Goal: Information Seeking & Learning: Find specific page/section

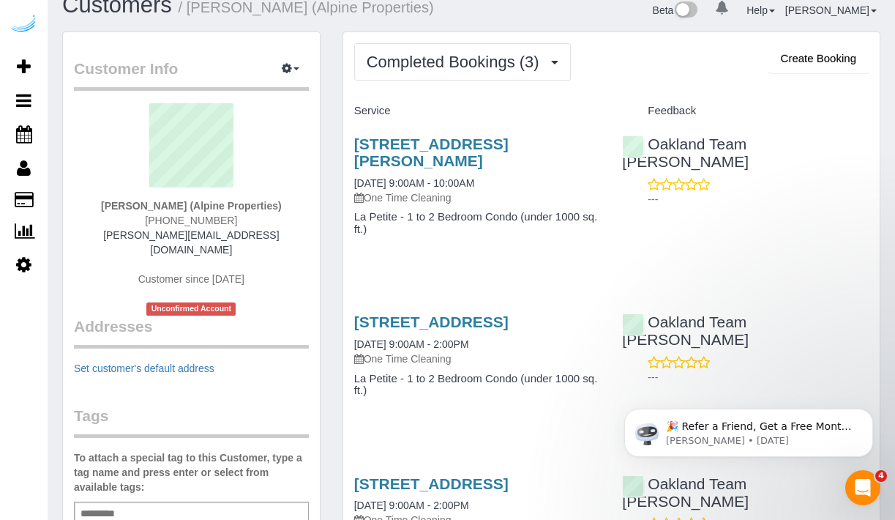
scroll to position [18, 0]
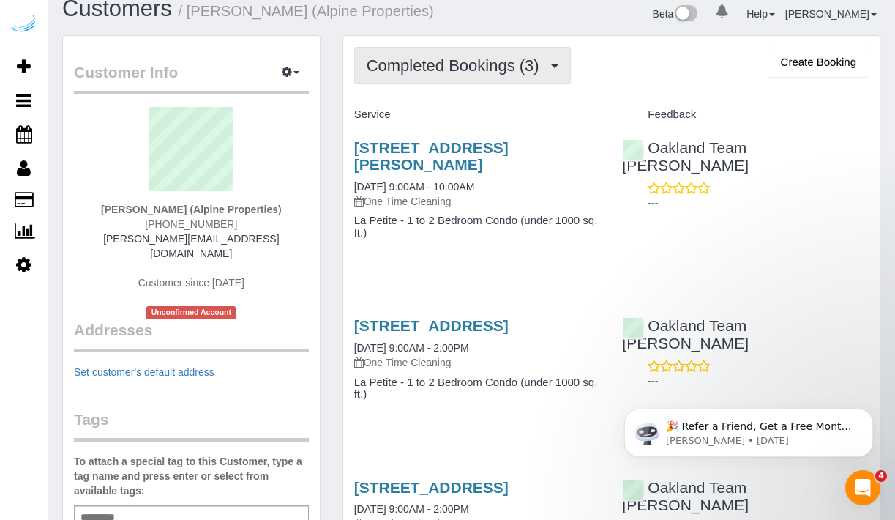
click at [535, 74] on button "Completed Bookings (3)" at bounding box center [462, 65] width 217 height 37
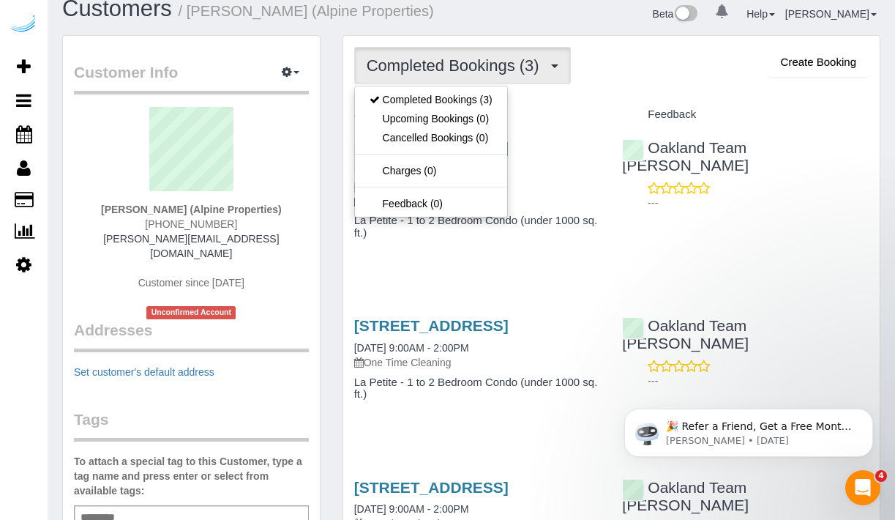
click at [529, 111] on h4 "Service" at bounding box center [477, 114] width 247 height 12
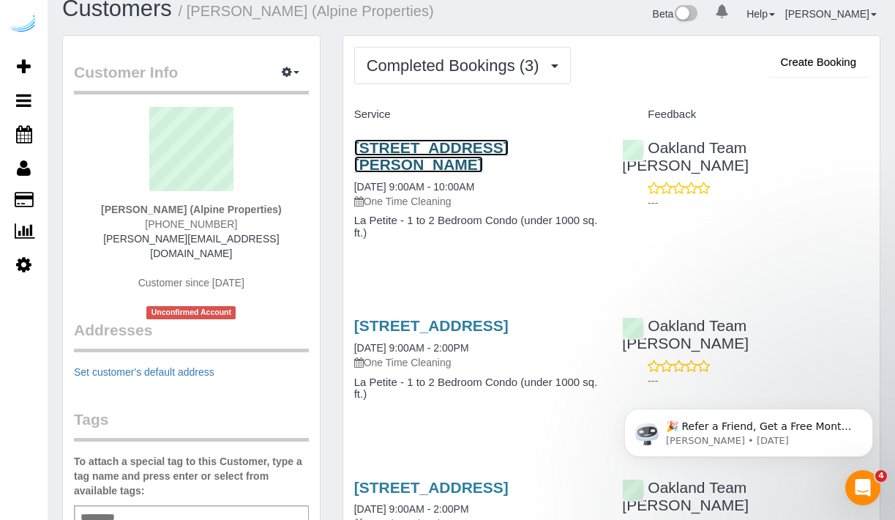
click at [477, 154] on link "132 Westmoreland Ave, Unit 13, Los Angeles, CA 90020" at bounding box center [431, 156] width 154 height 34
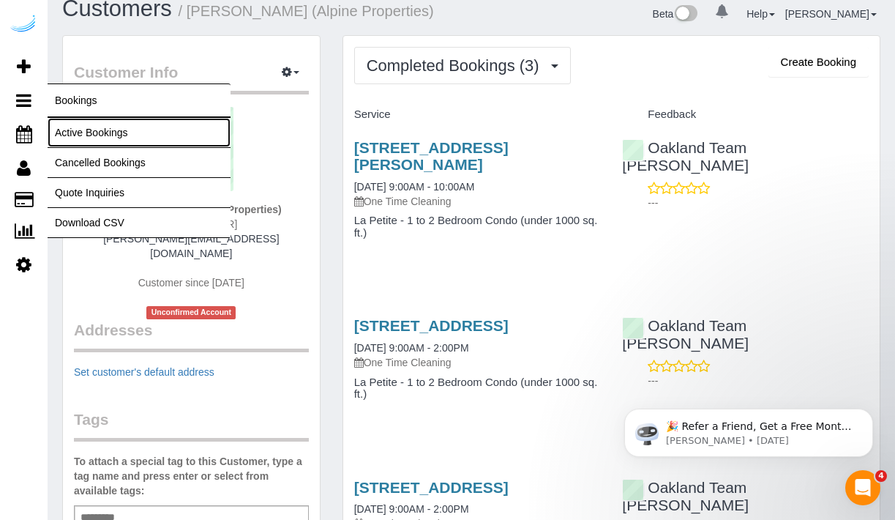
click at [96, 127] on link "Active Bookings" at bounding box center [139, 132] width 183 height 29
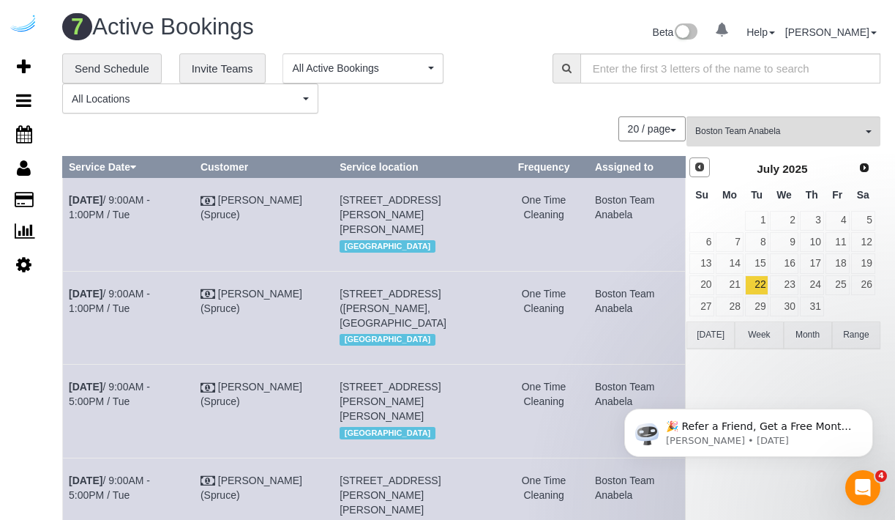
click at [700, 164] on span "Prev" at bounding box center [700, 167] width 12 height 12
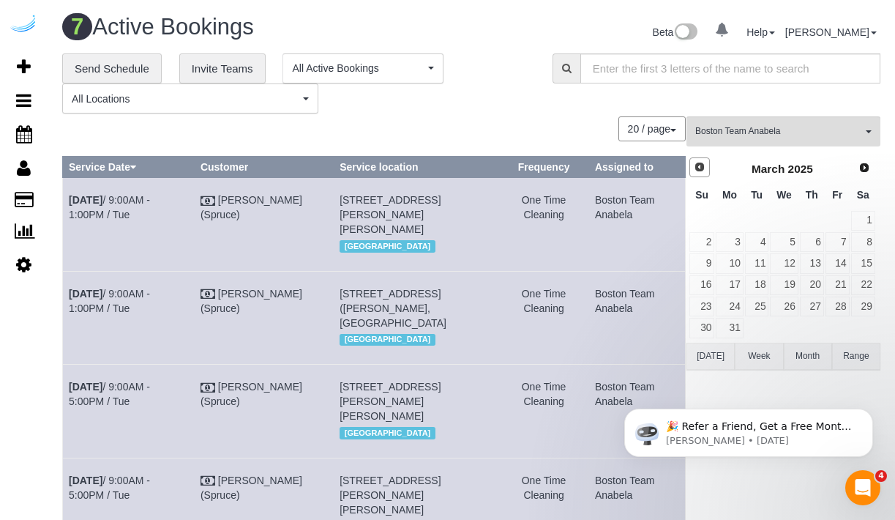
click at [700, 164] on span "Prev" at bounding box center [700, 167] width 12 height 12
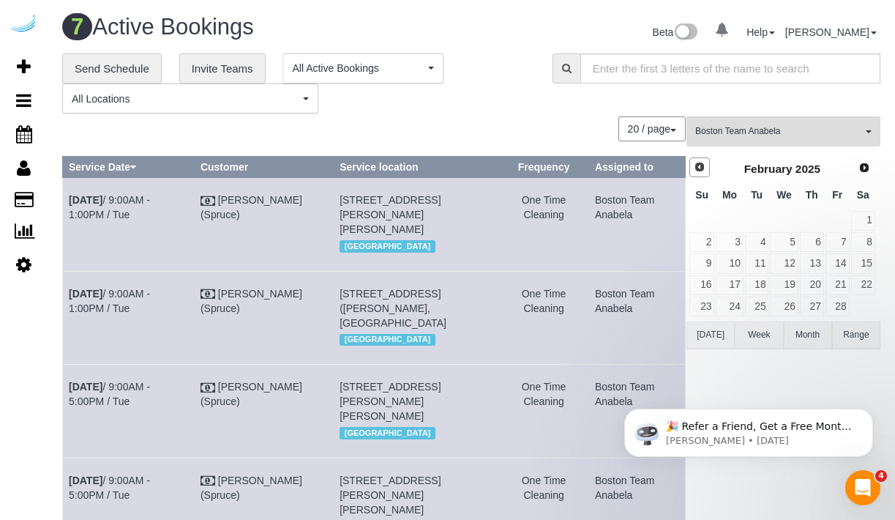
click at [700, 164] on span "Prev" at bounding box center [700, 167] width 12 height 12
click at [701, 170] on span "Prev" at bounding box center [700, 167] width 12 height 12
click at [861, 239] on link "12" at bounding box center [863, 242] width 24 height 20
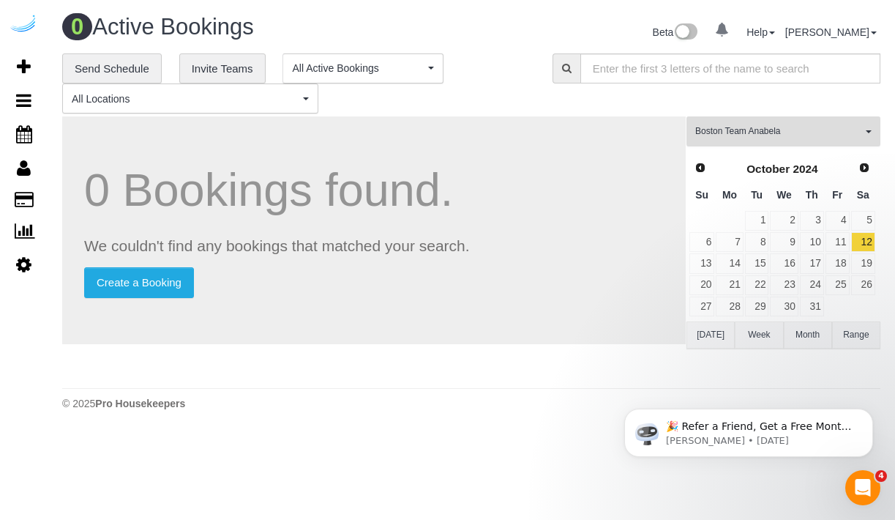
click at [850, 133] on span "Boston Team Anabela" at bounding box center [778, 131] width 167 height 12
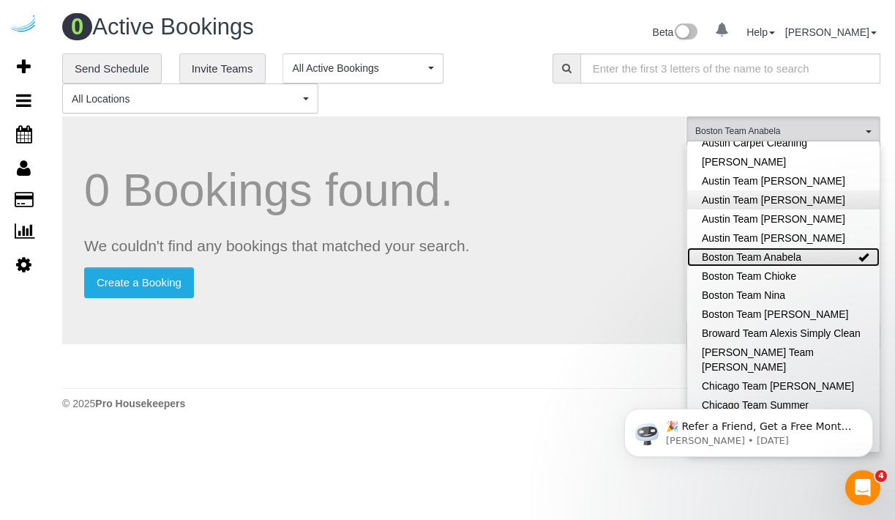
scroll to position [129, 0]
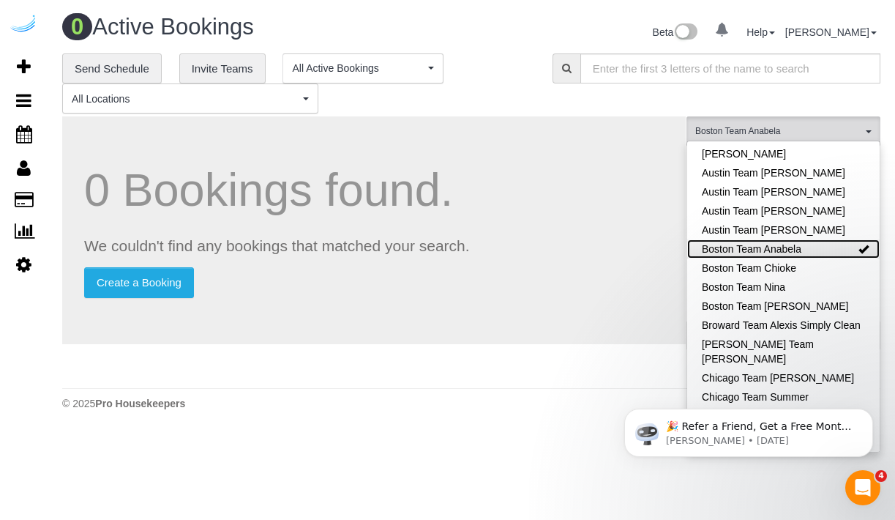
click at [805, 248] on link "Boston Team Anabela" at bounding box center [783, 248] width 193 height 19
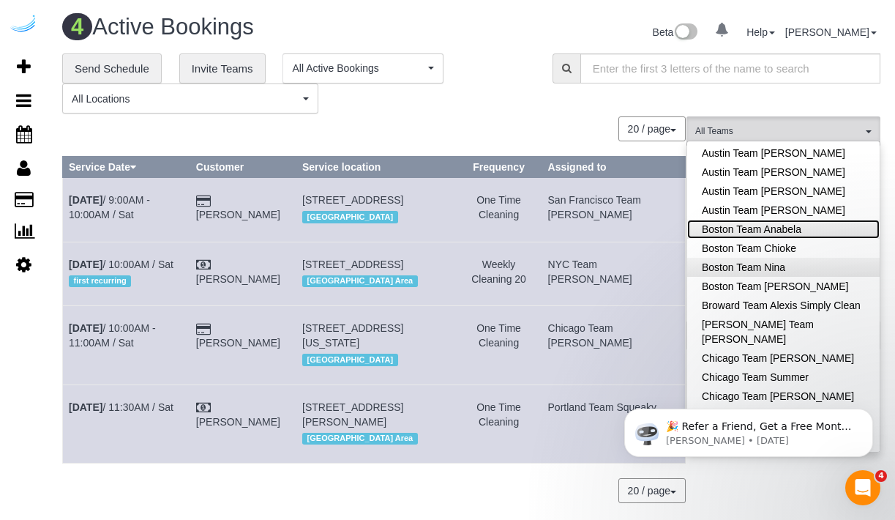
scroll to position [154, 0]
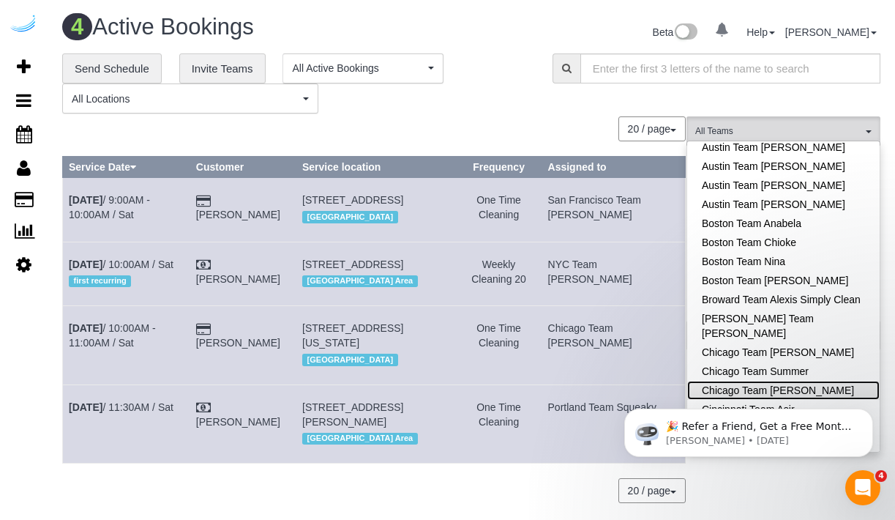
click at [781, 381] on link "Chicago Team Wesley" at bounding box center [783, 390] width 193 height 19
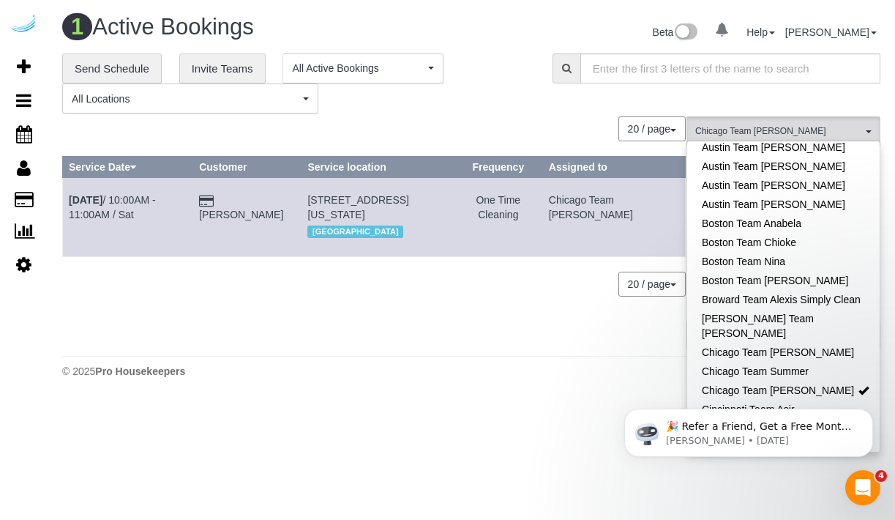
click at [488, 408] on body "0 Beta Your Notifications You have 0 alerts Add Booking Bookings Active Booking…" at bounding box center [447, 260] width 895 height 520
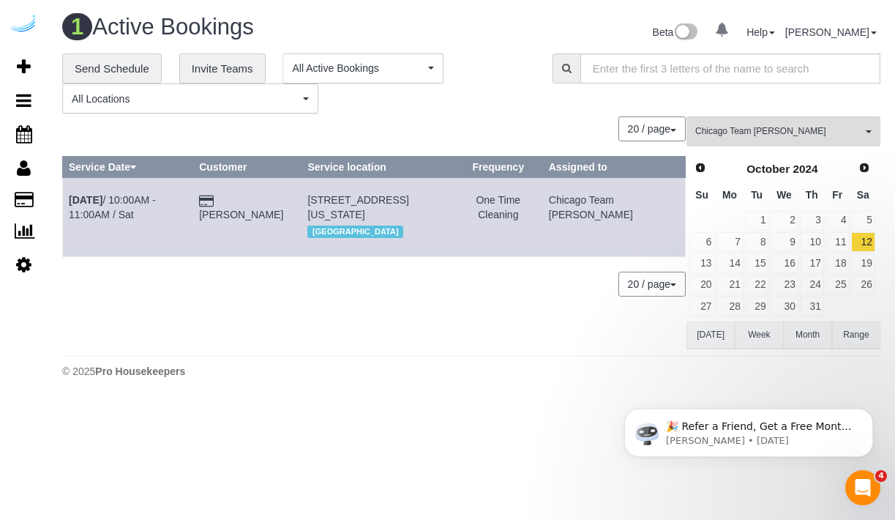
click at [187, 220] on td "Oct 12th / 10:00AM - 11:00AM / Sat" at bounding box center [128, 217] width 130 height 78
click at [246, 200] on td "Sara Robinson" at bounding box center [247, 217] width 108 height 78
click at [156, 205] on link "Oct 12th / 10:00AM - 11:00AM / Sat" at bounding box center [112, 207] width 87 height 26
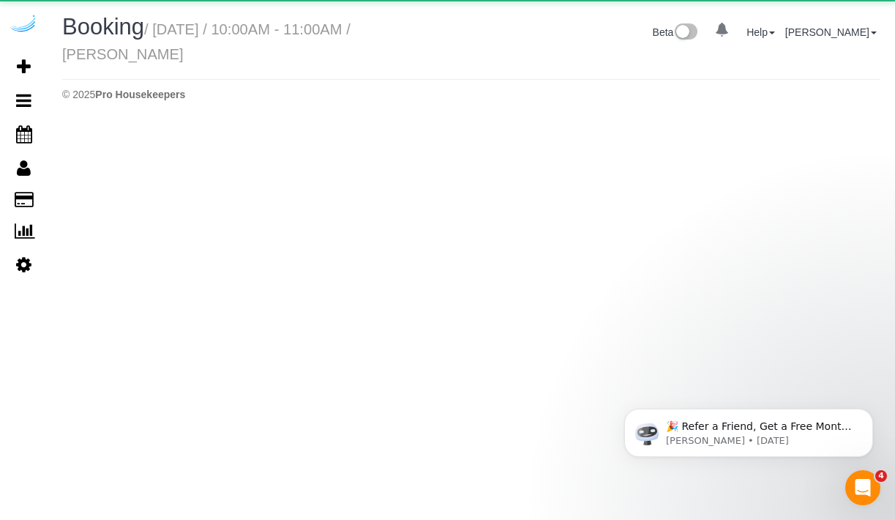
select select "IL"
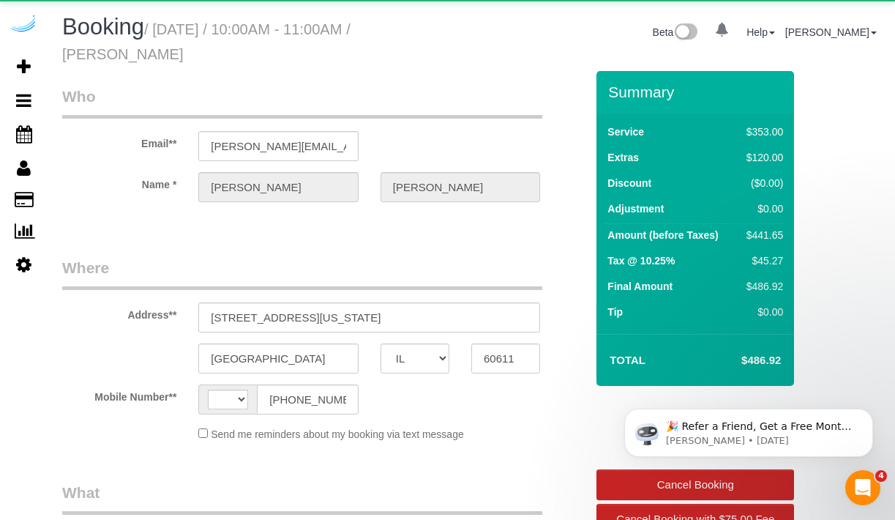
select select "string:US"
select select "object:5979"
select select "spot1"
select select "number:9"
select select "object:6196"
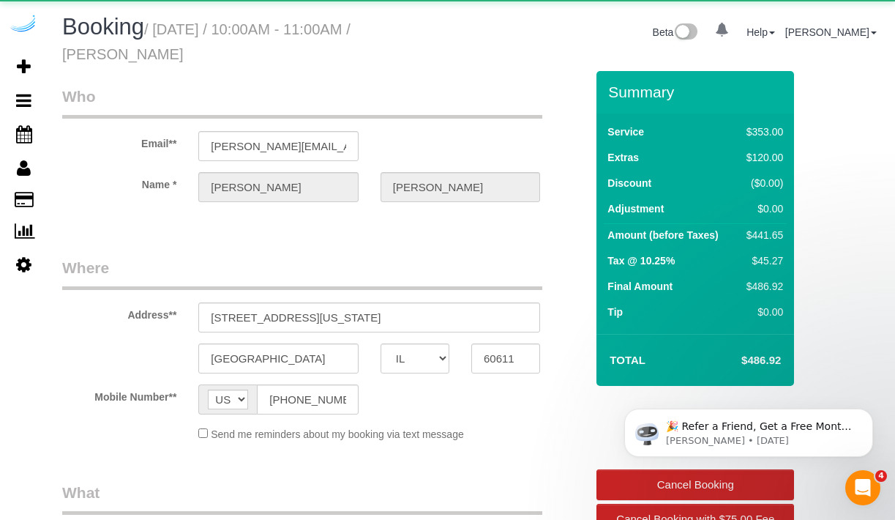
select select "6"
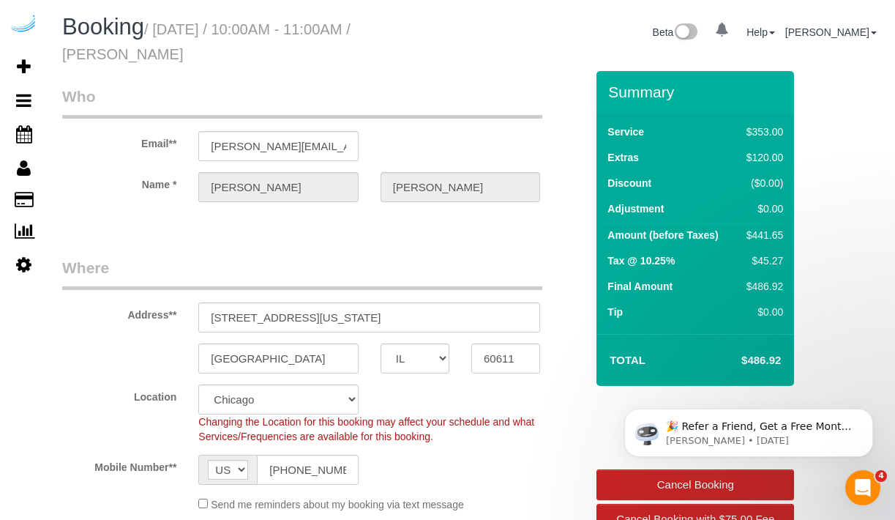
select select "spot6"
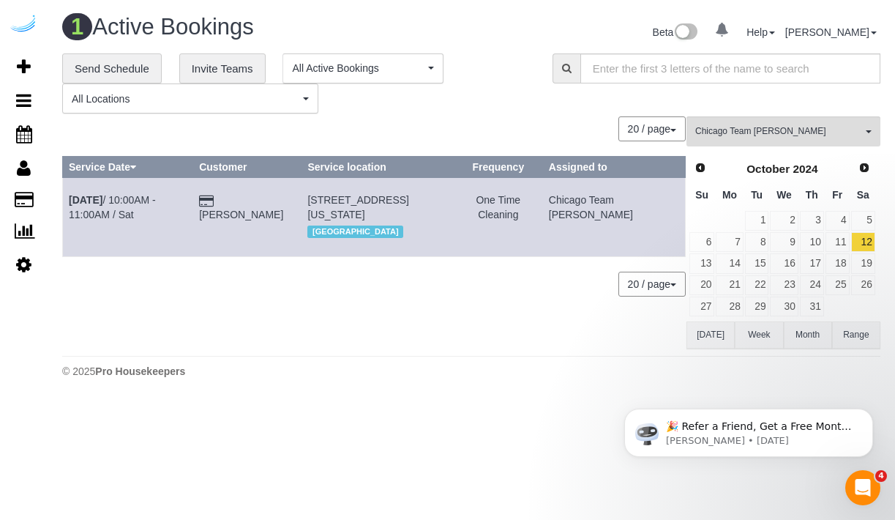
click at [509, 318] on div "0 Bookings found. We couldn't find any bookings that matched your search. Creat…" at bounding box center [374, 231] width 624 height 231
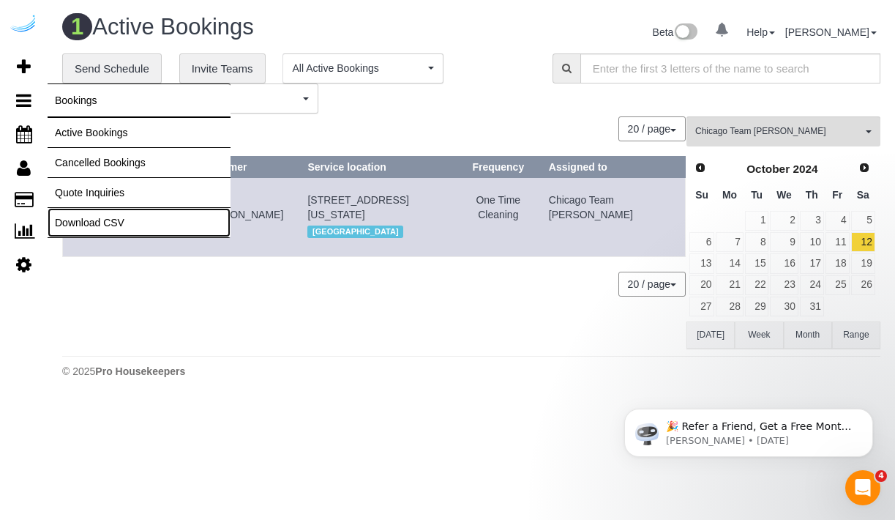
click at [93, 216] on link "Download CSV" at bounding box center [139, 222] width 183 height 29
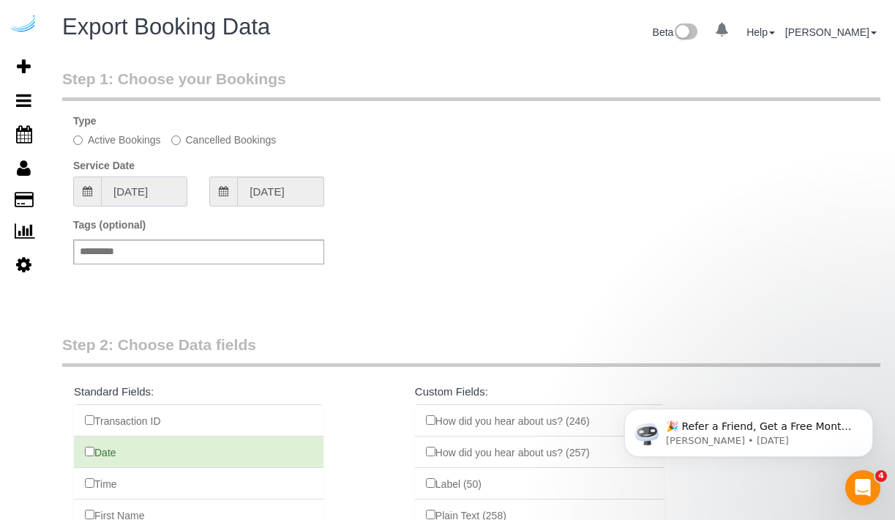
click at [148, 195] on input "07/19/2025" at bounding box center [144, 191] width 86 height 30
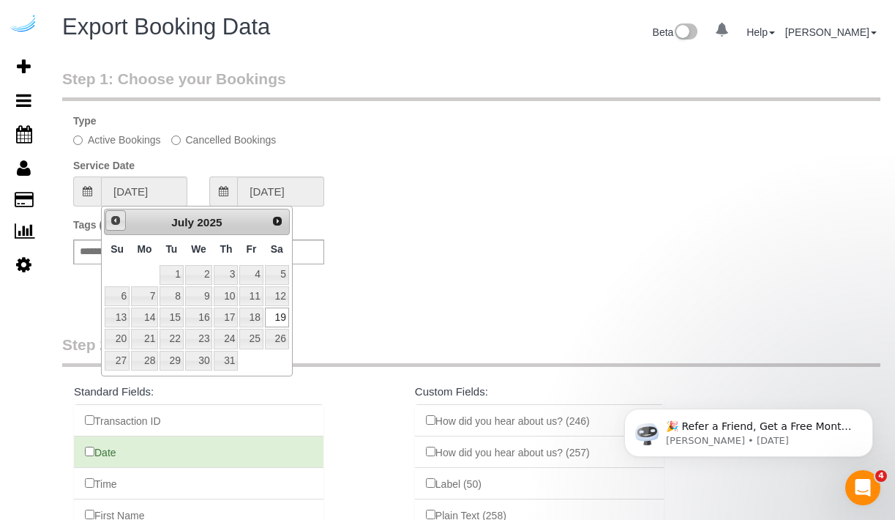
click at [114, 225] on span "Prev" at bounding box center [116, 220] width 12 height 12
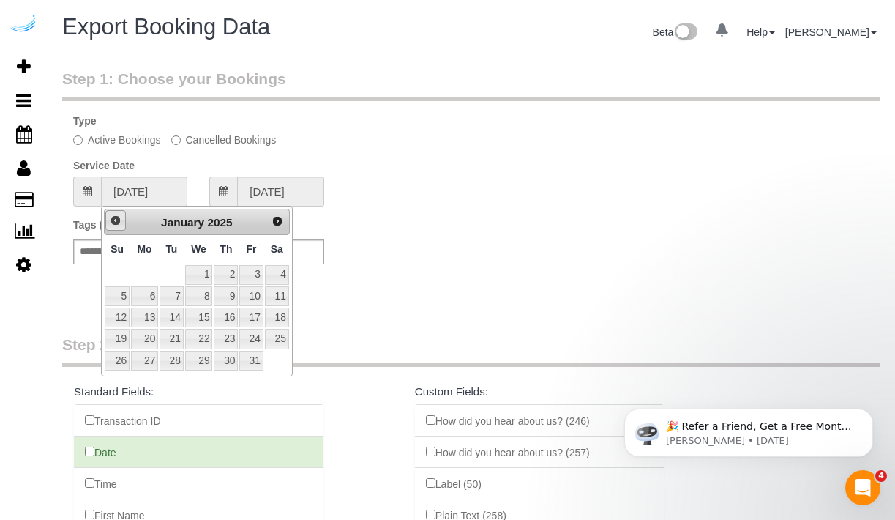
click at [114, 225] on span "Prev" at bounding box center [116, 220] width 12 height 12
click at [266, 291] on link "12" at bounding box center [277, 296] width 24 height 20
type input "10/12/2024"
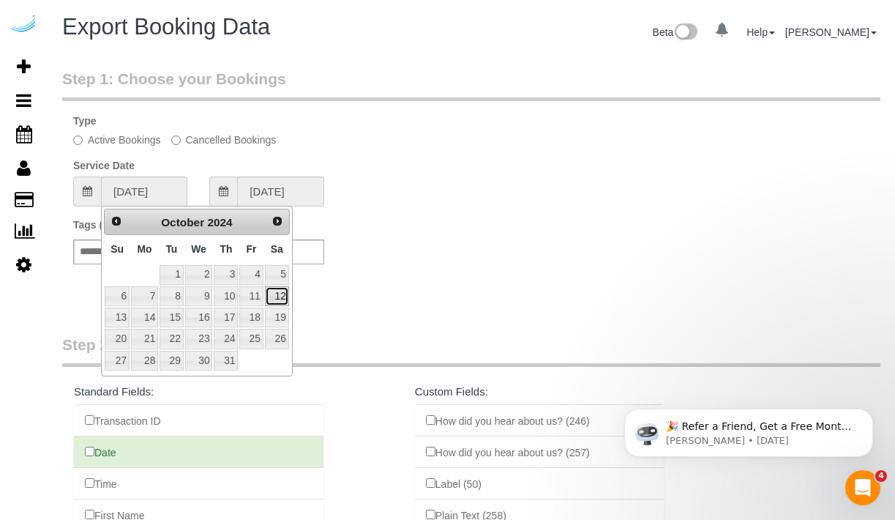
type input "10/12/2024"
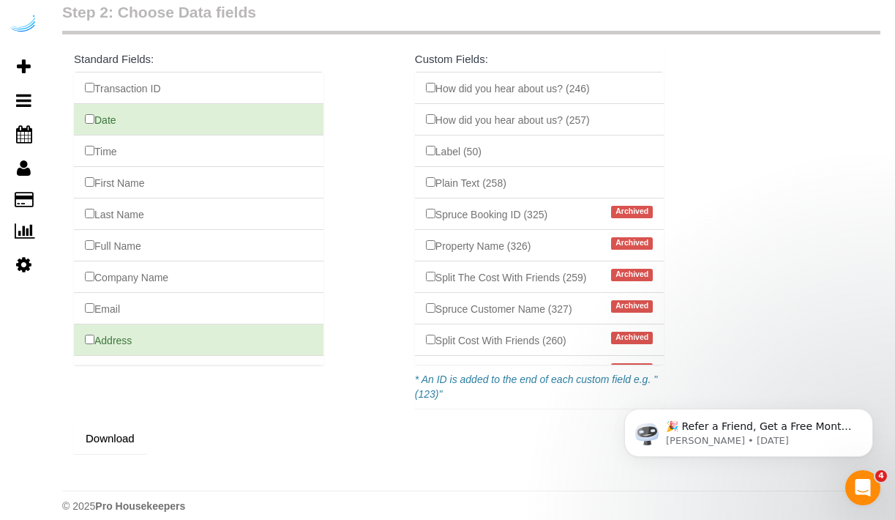
scroll to position [346, 0]
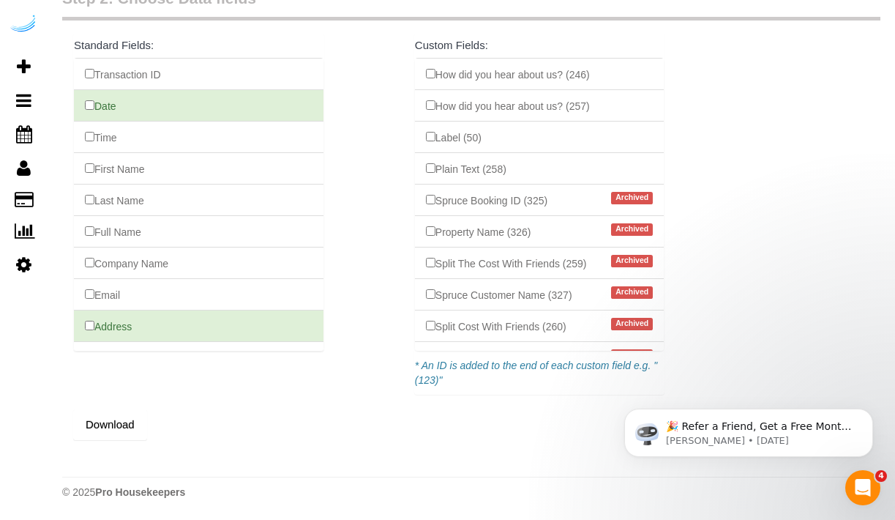
click at [124, 427] on button "Download" at bounding box center [110, 424] width 74 height 31
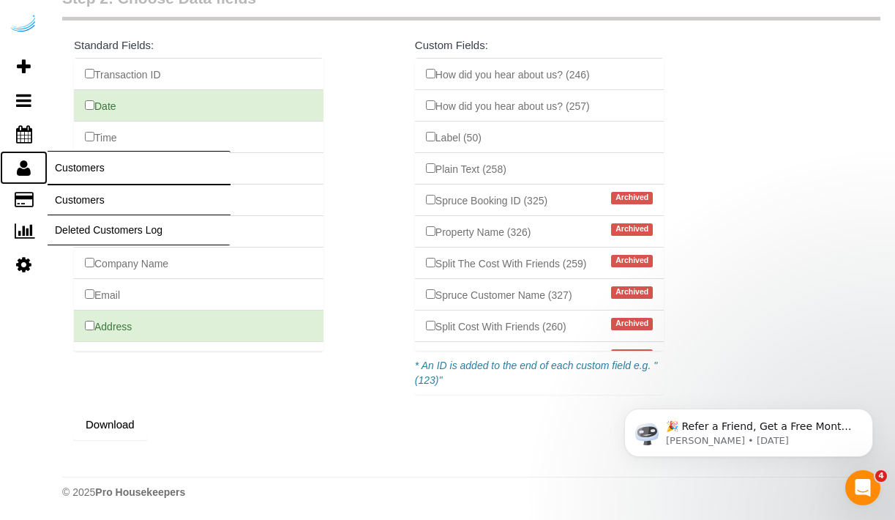
click at [67, 163] on span "Customers" at bounding box center [139, 168] width 183 height 34
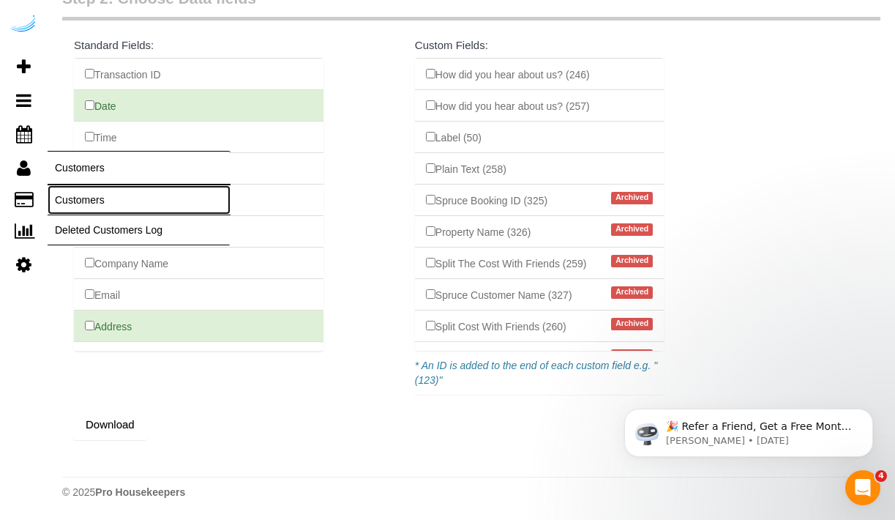
click at [82, 204] on link "Customers" at bounding box center [139, 199] width 183 height 29
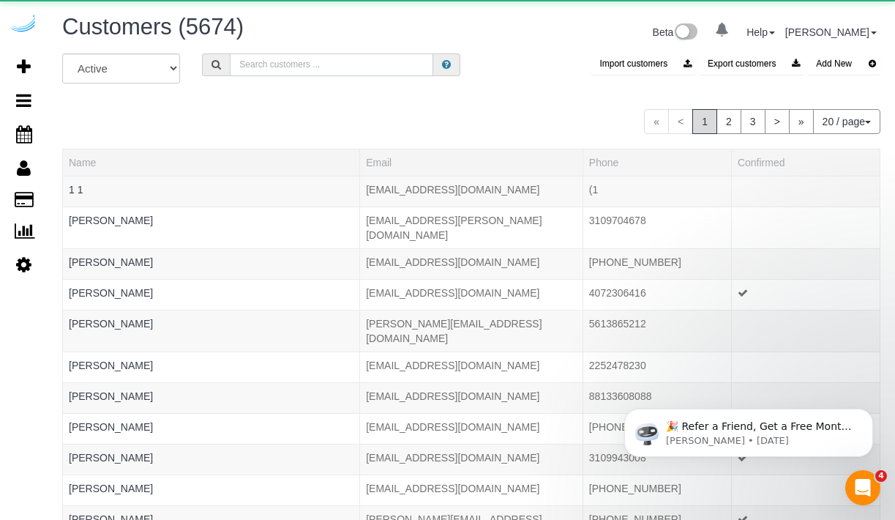
click at [373, 68] on input "text" at bounding box center [332, 64] width 204 height 23
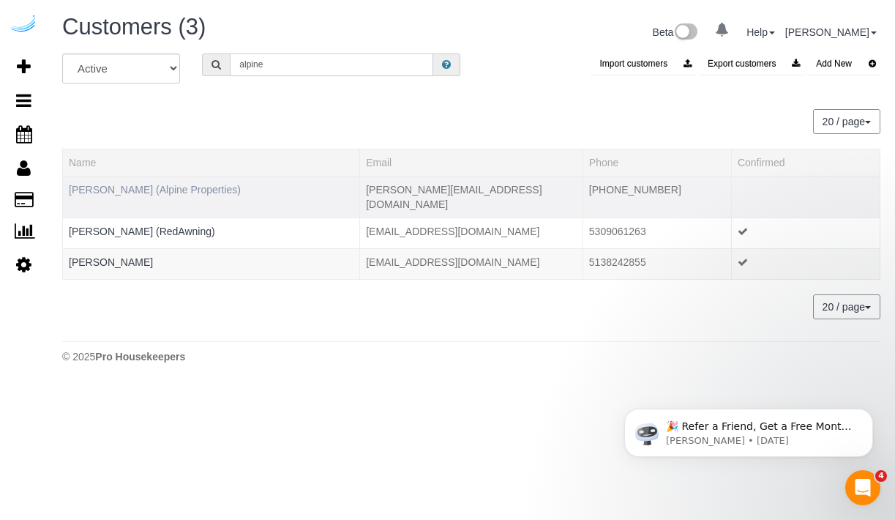
type input "alpine"
click at [198, 187] on link "Elena Campos (Alpine Properties)" at bounding box center [155, 190] width 172 height 12
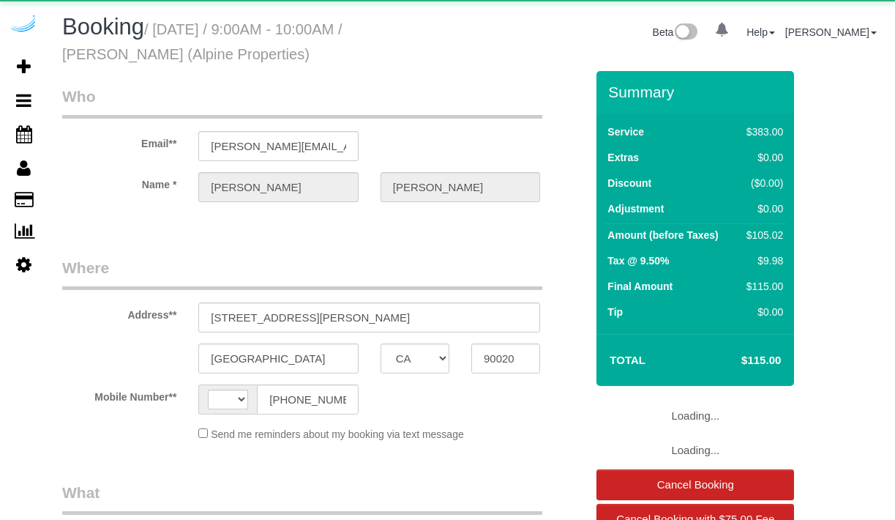
select select "CA"
select select "string:[GEOGRAPHIC_DATA]"
select select "object:829"
select select "6"
select select "spot1"
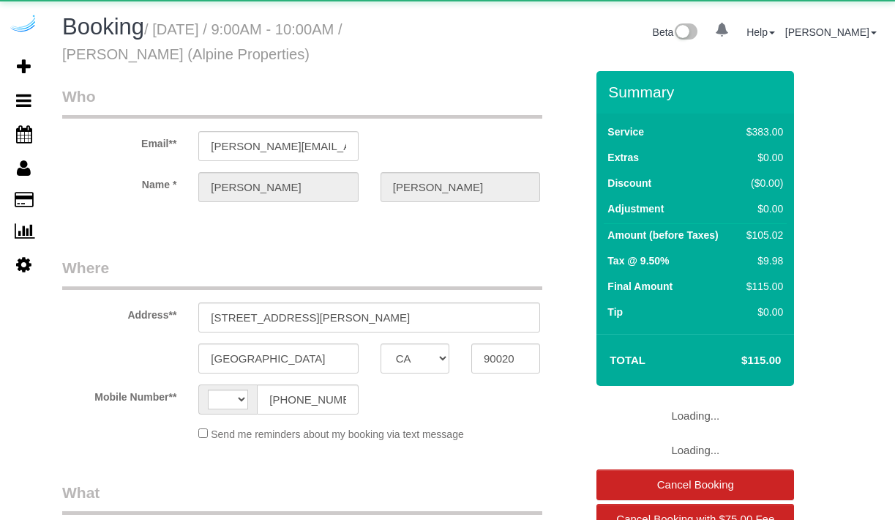
select select "number:9"
select select "IL"
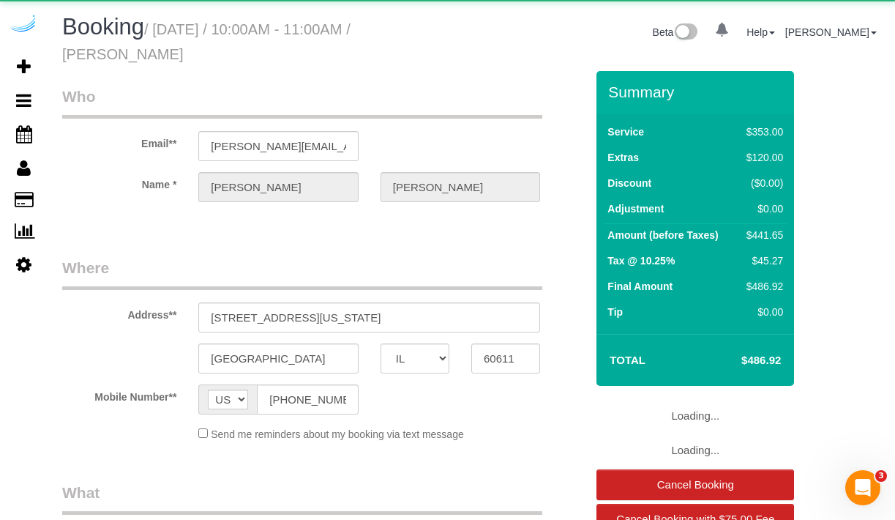
select select "object:672"
select select "string:fspay-9a27c770-e096-45ac-a315-4b2b41e350b3"
select select "6"
select select "spot1"
select select "number:9"
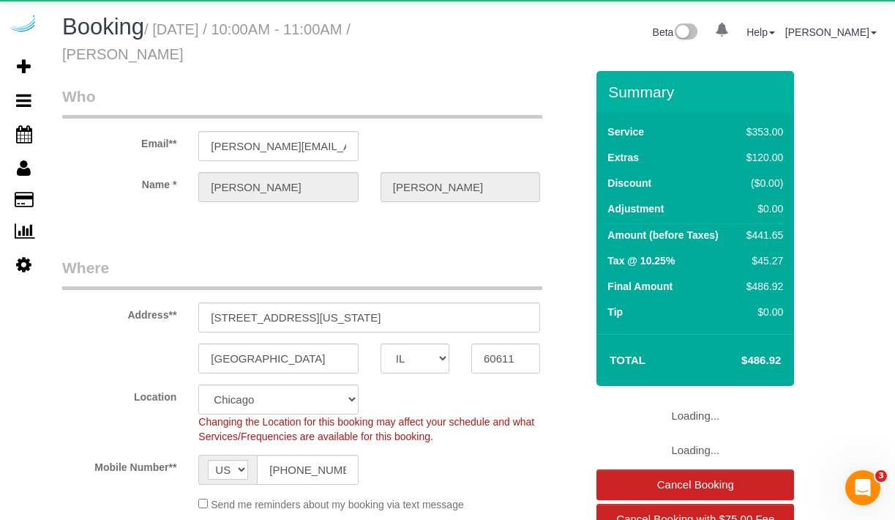
select select "spot6"
select select "object:843"
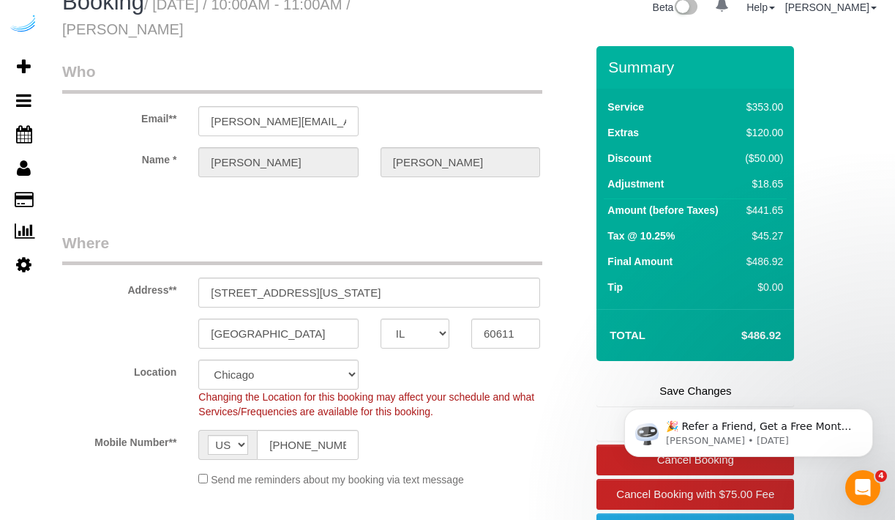
scroll to position [26, 0]
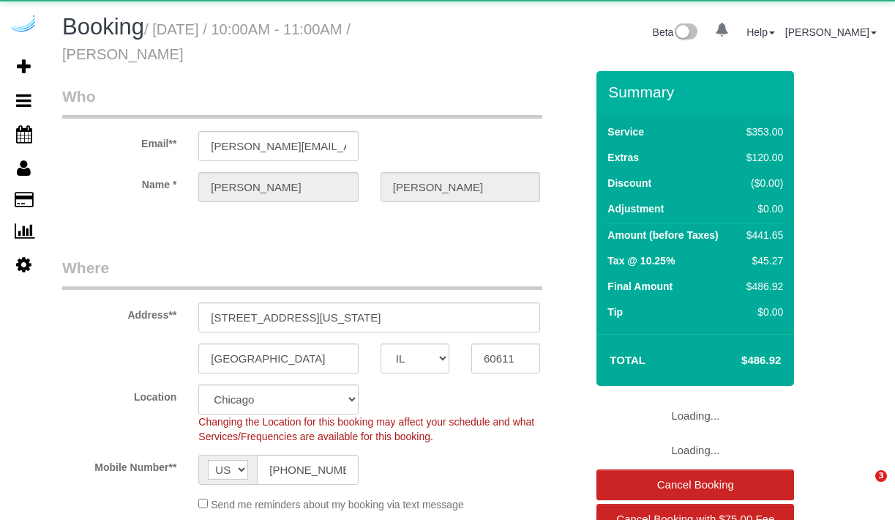
select select "IL"
select select "number:9"
select select "object:674"
select select "6"
select select "spot1"
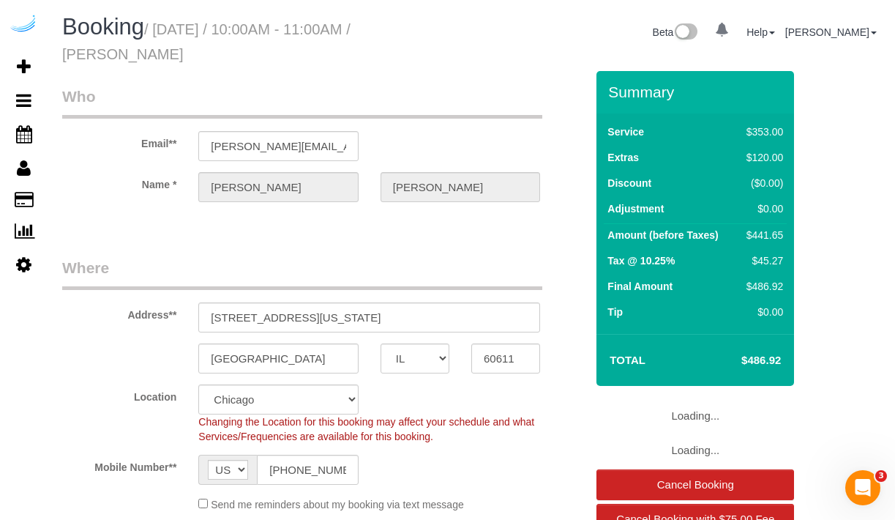
select select "object:843"
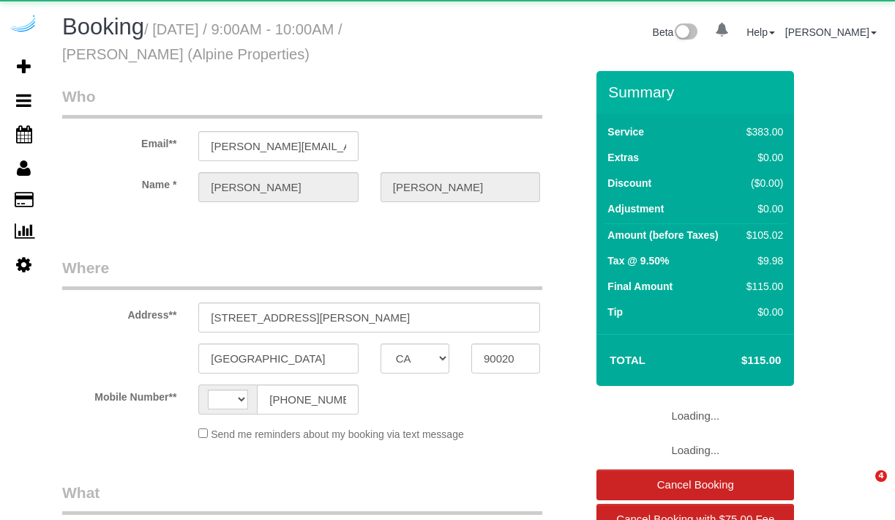
select select "CA"
select select "string:[GEOGRAPHIC_DATA]"
select select "object:700"
select select "6"
select select "spot1"
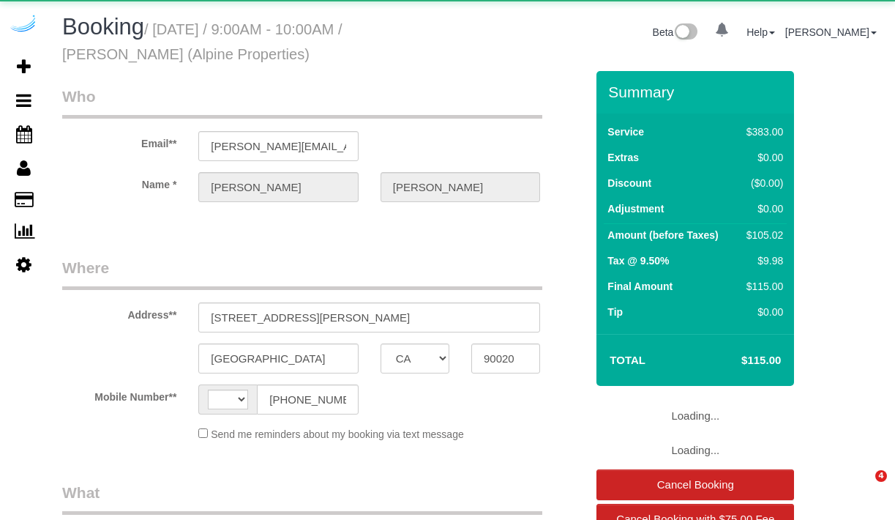
select select "number:9"
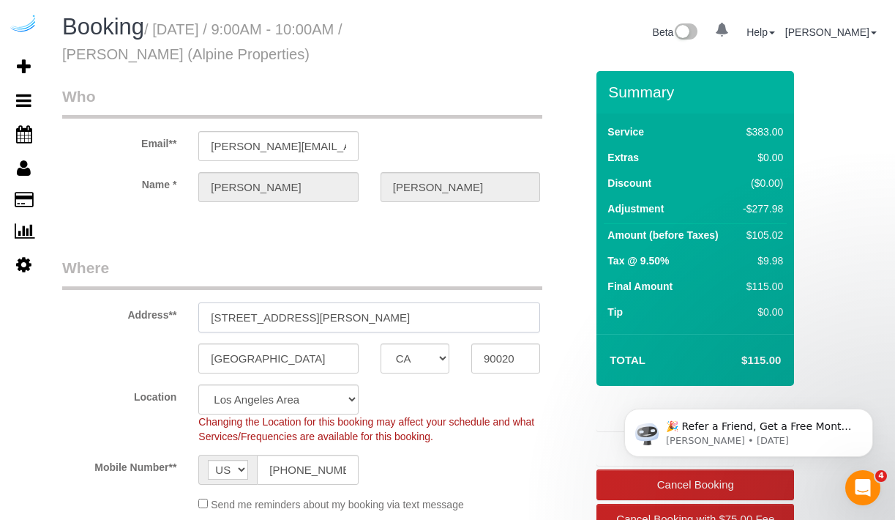
click at [266, 321] on input "132 Westmoreland Ave, Unit 13" at bounding box center [369, 317] width 342 height 30
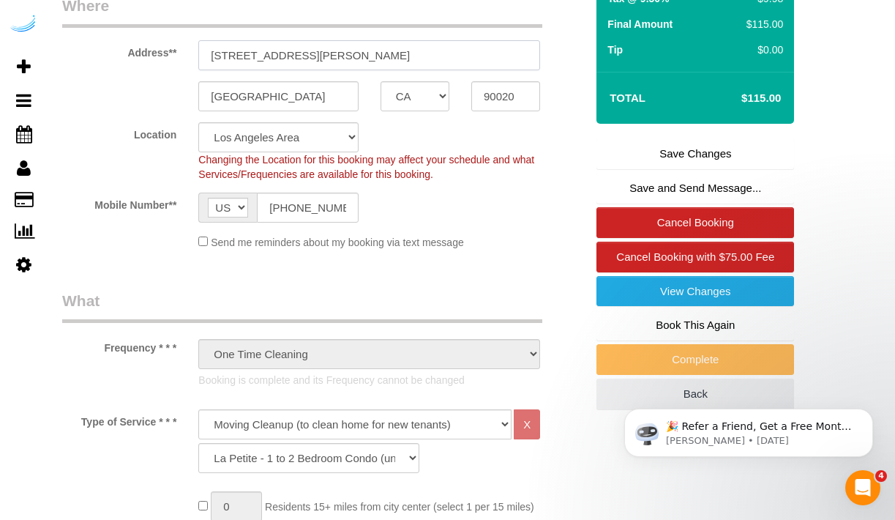
scroll to position [258, 0]
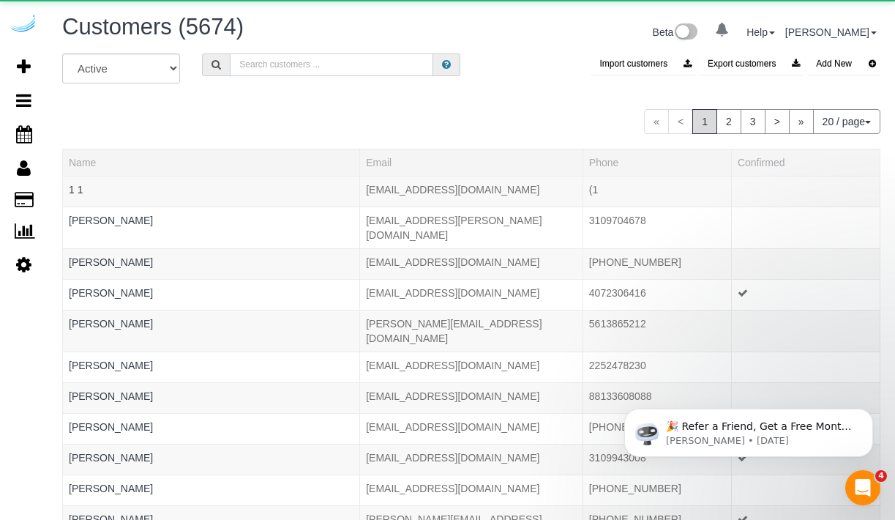
click at [272, 71] on input "text" at bounding box center [332, 64] width 204 height 23
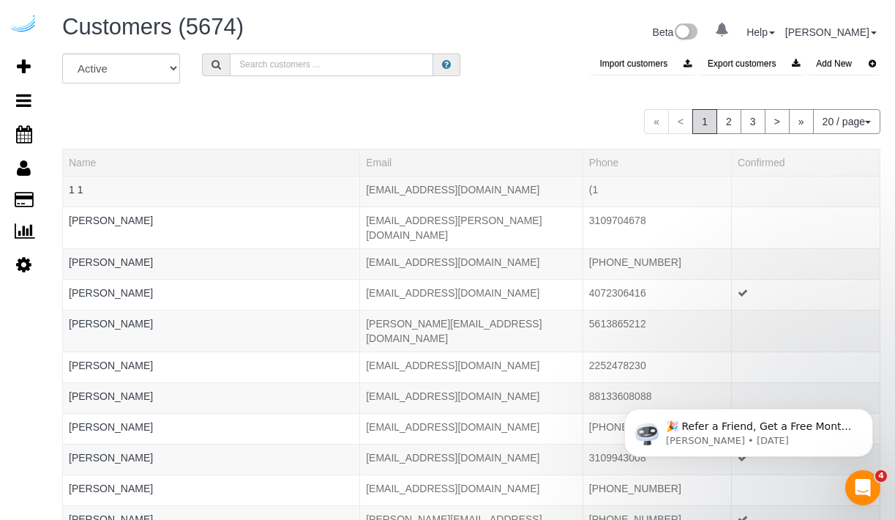
paste input "Strategic Properties"
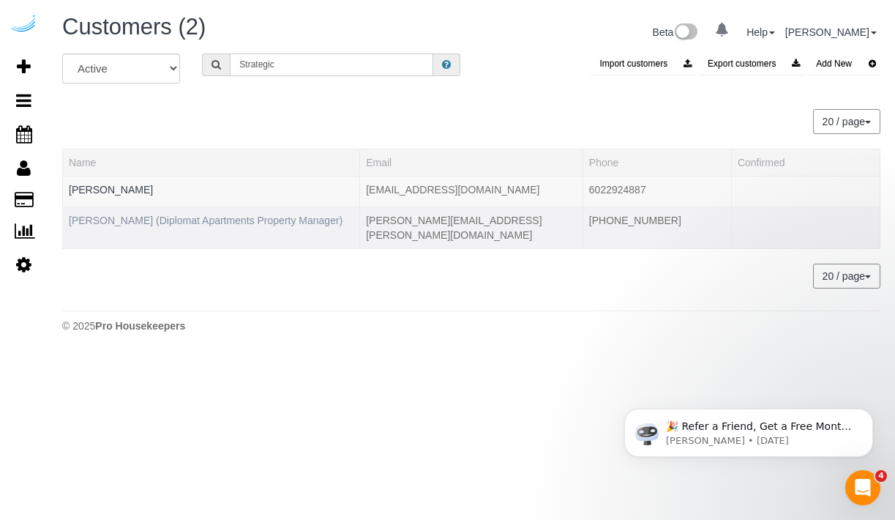
type input "Strategic"
click at [127, 214] on link "[PERSON_NAME] (Diplomat Apartments Property Manager)" at bounding box center [206, 220] width 274 height 12
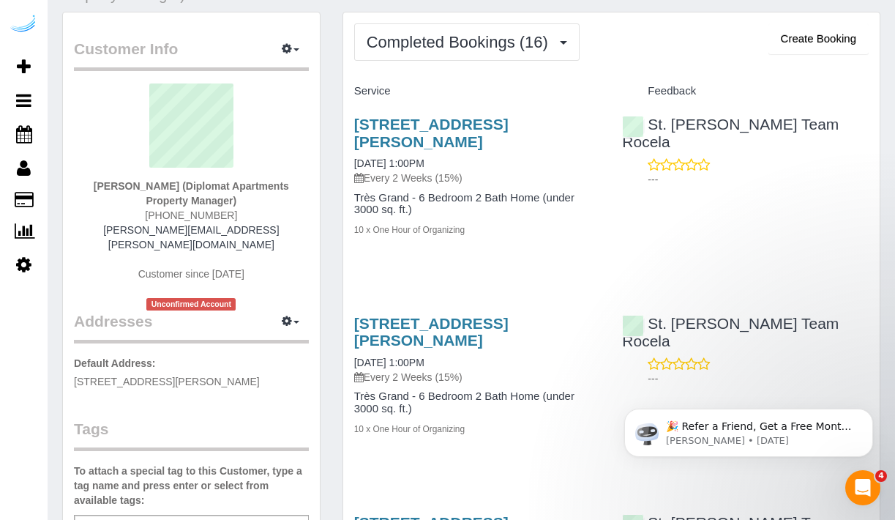
scroll to position [42, 0]
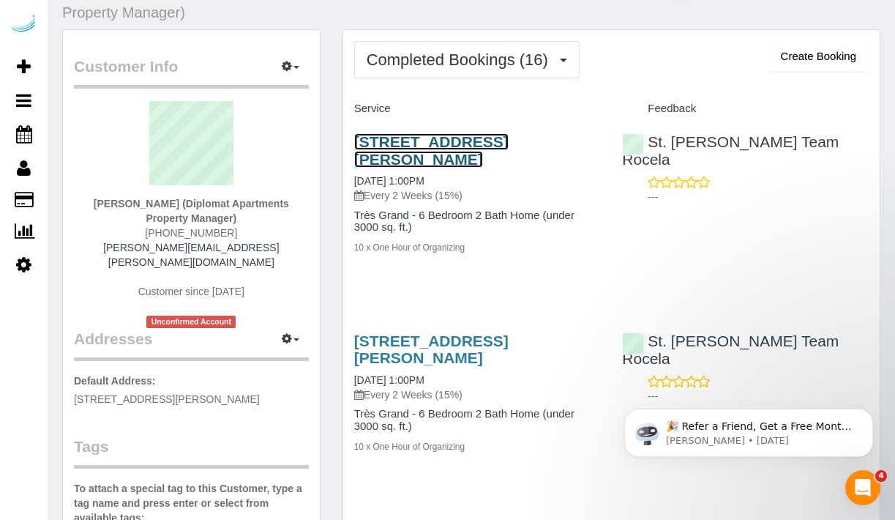
click at [488, 156] on link "[STREET_ADDRESS][PERSON_NAME]" at bounding box center [431, 150] width 154 height 34
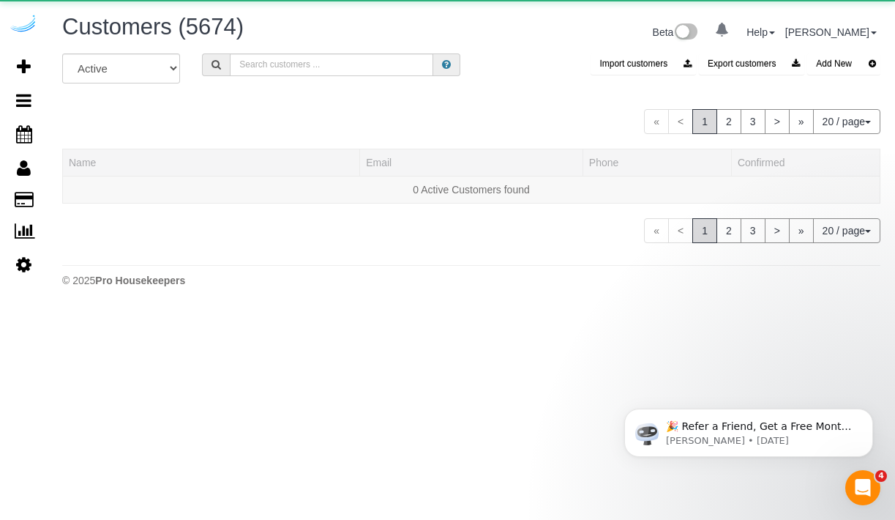
click at [247, 76] on div "All Active Archived Import customers Export customers Add New" at bounding box center [471, 73] width 840 height 41
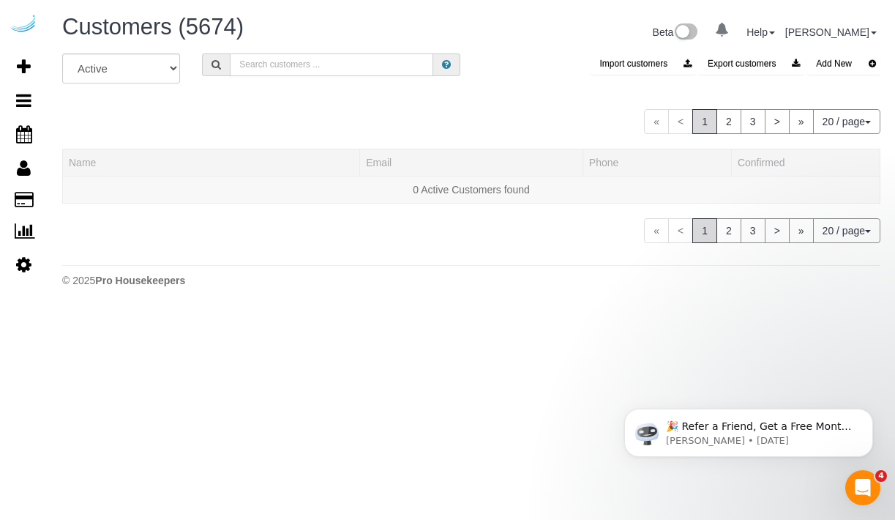
click at [248, 75] on input "text" at bounding box center [332, 64] width 204 height 23
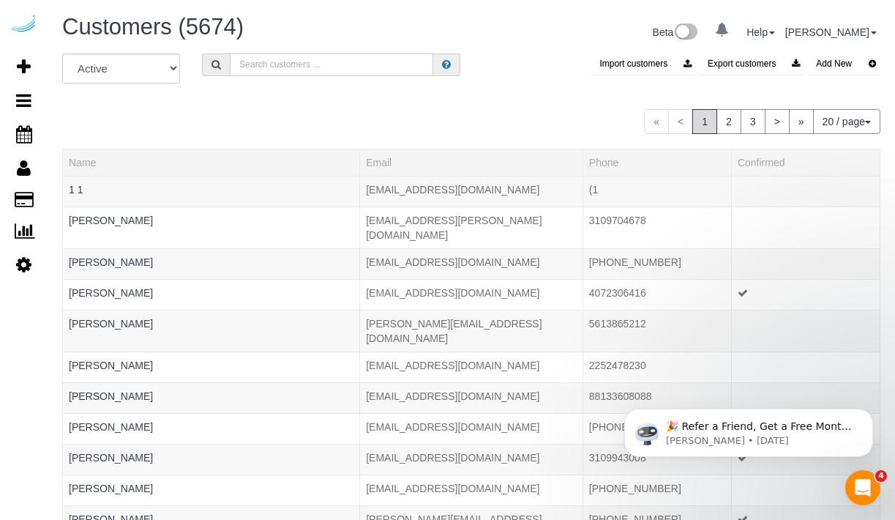
type input "strategic"
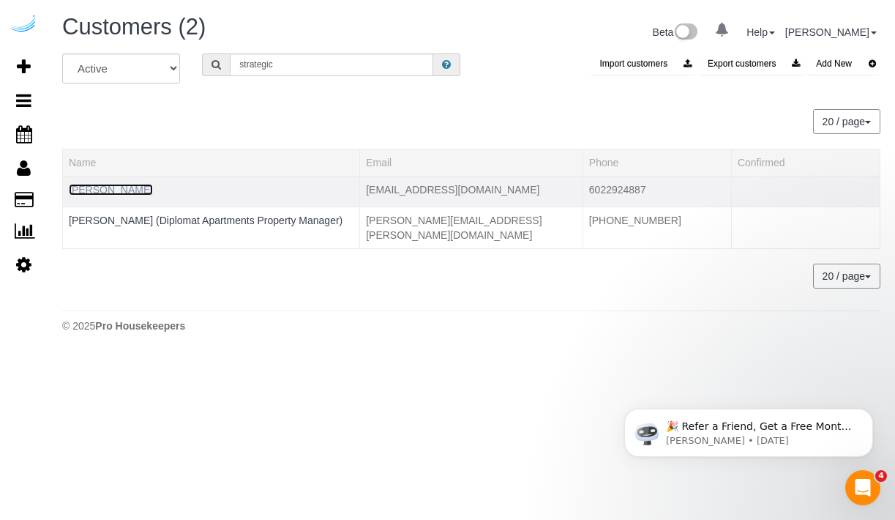
click at [117, 187] on link "jen arricale" at bounding box center [111, 190] width 84 height 12
click at [105, 188] on link "jen arricale" at bounding box center [111, 190] width 84 height 12
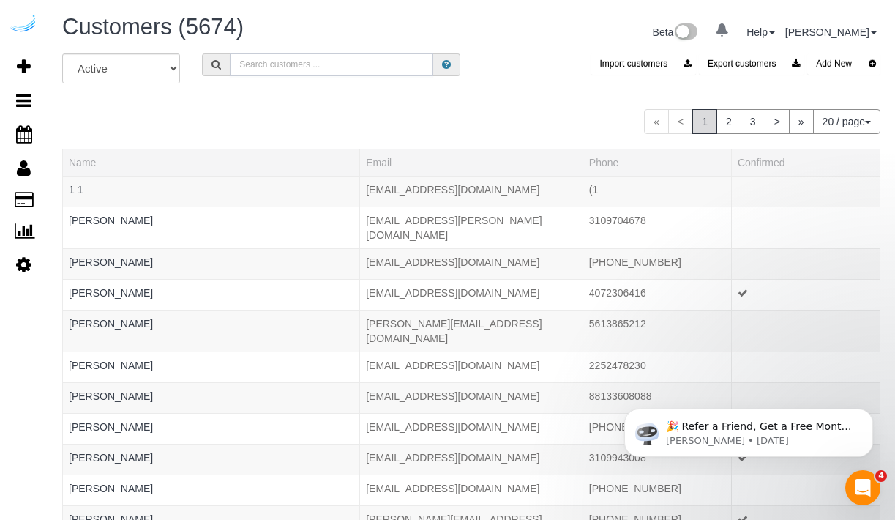
click at [278, 64] on input "text" at bounding box center [332, 64] width 204 height 23
paste input "Evernest"
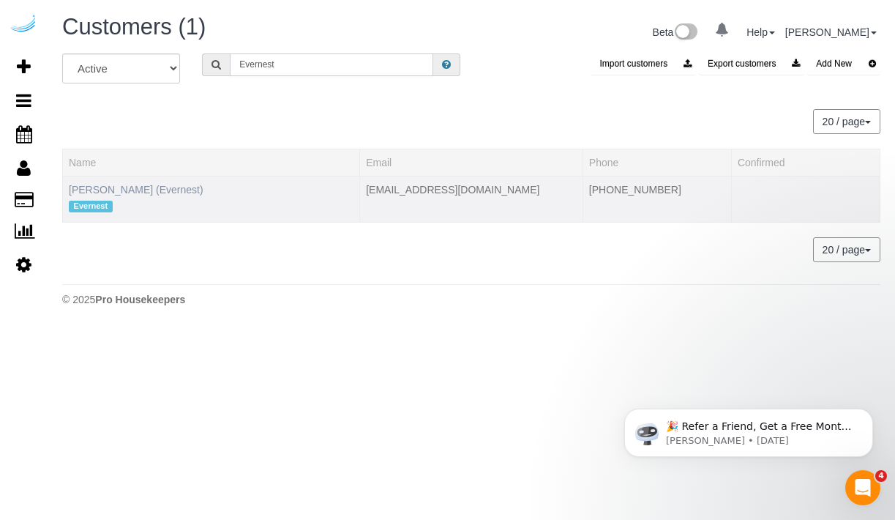
type input "Evernest"
click at [178, 189] on link "Alexandra Legentus (Evernest)" at bounding box center [136, 190] width 135 height 12
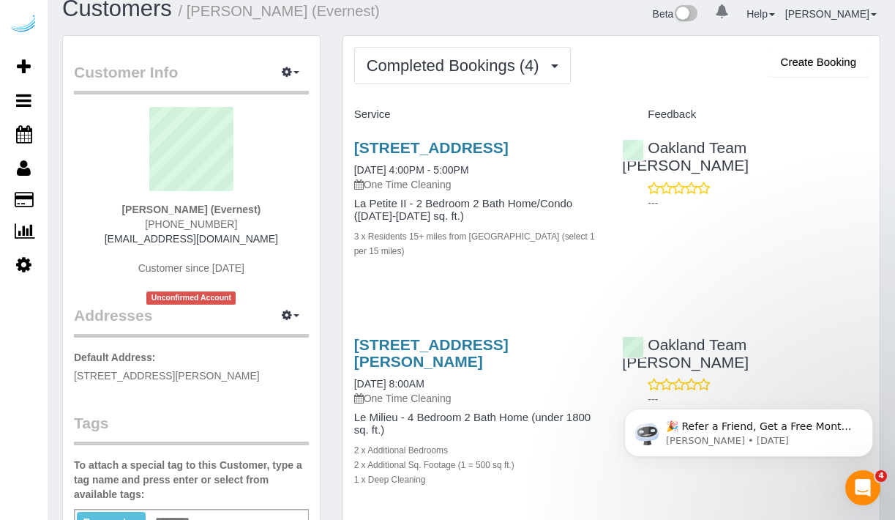
scroll to position [24, 0]
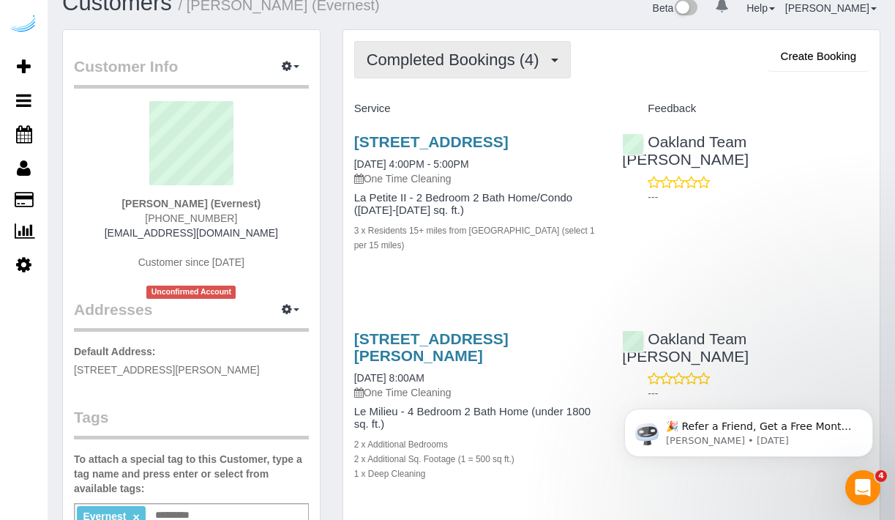
click at [543, 56] on span "Completed Bookings (4)" at bounding box center [457, 60] width 180 height 18
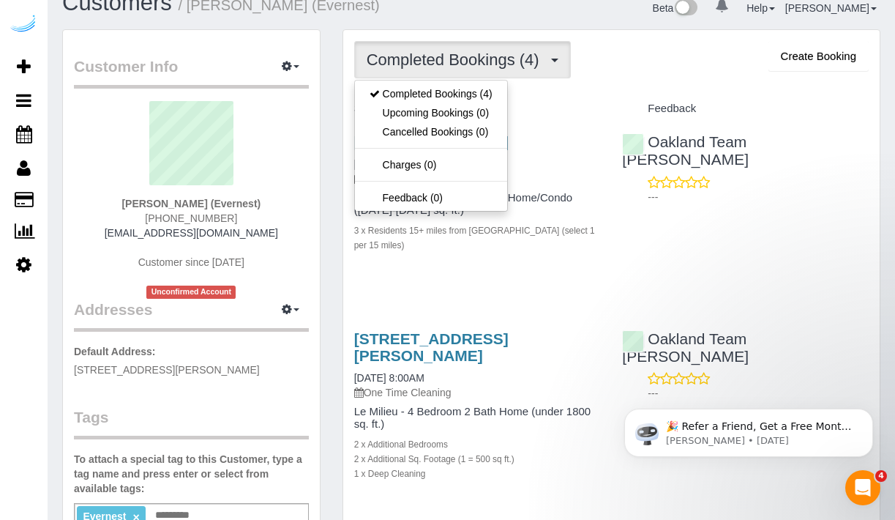
click at [562, 94] on div "Completed Bookings (4) Completed Bookings (4) Upcoming Bookings (0) Cancelled B…" at bounding box center [611, 473] width 537 height 887
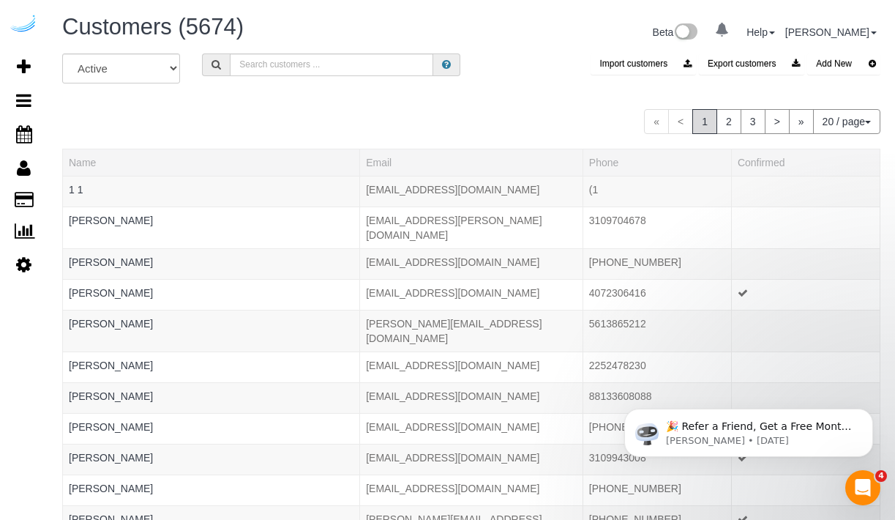
click at [288, 51] on div "Customers (5674) Beta 0 Your Notifications You have 0 alerts Help Help Docs Tak…" at bounding box center [471, 34] width 840 height 39
click at [287, 61] on input "text" at bounding box center [332, 64] width 204 height 23
paste input "CORT"
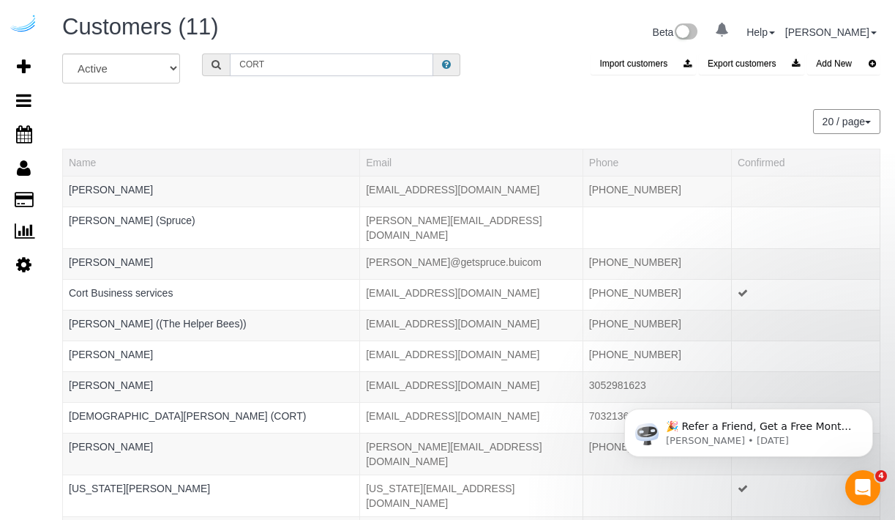
type input "CORT Business Service"
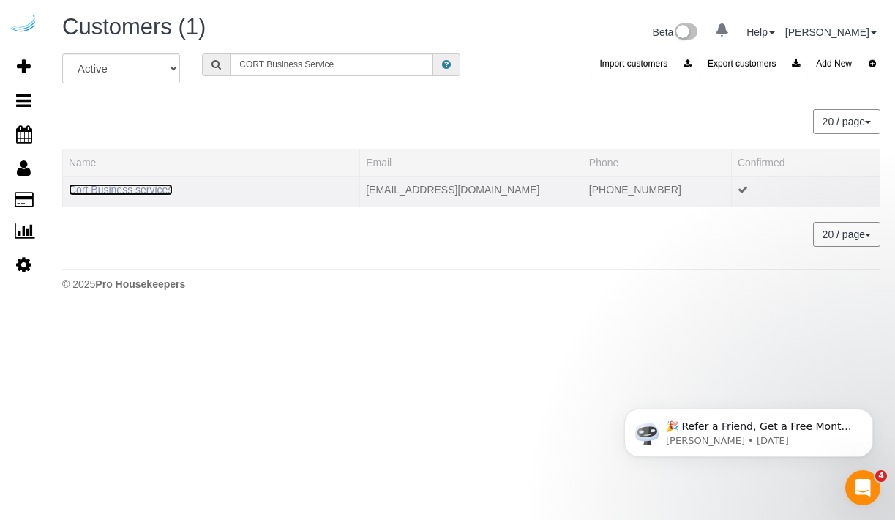
click at [146, 188] on link "Cort Business services" at bounding box center [121, 190] width 104 height 12
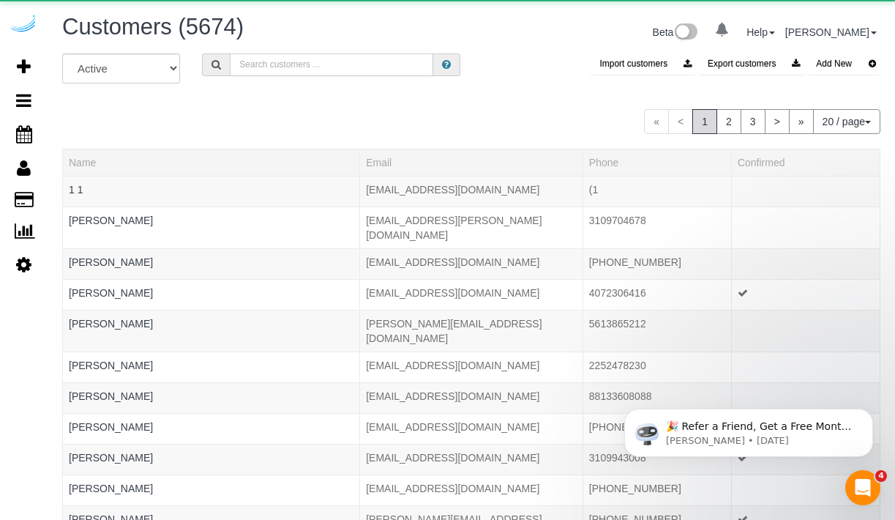
click at [289, 70] on input "text" at bounding box center [332, 64] width 204 height 23
paste input "Lessen"
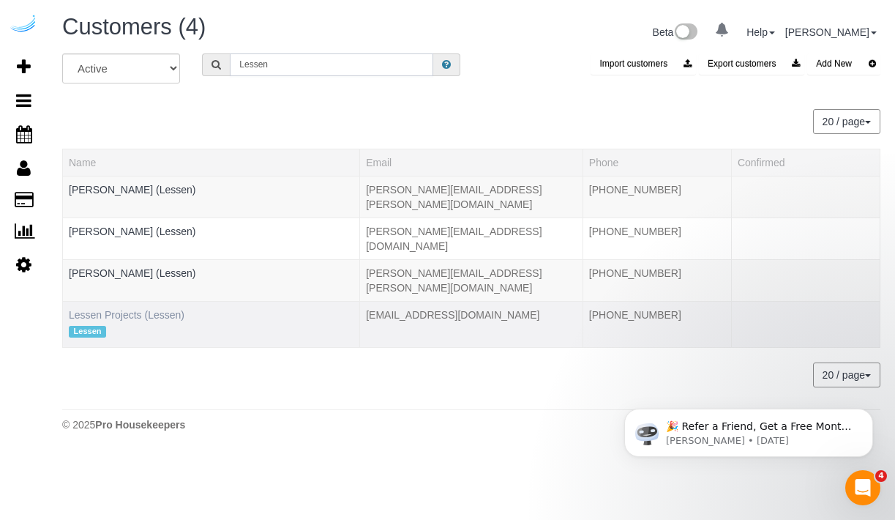
type input "Lessen"
click at [137, 309] on link "Lessen Projects (Lessen)" at bounding box center [127, 315] width 116 height 12
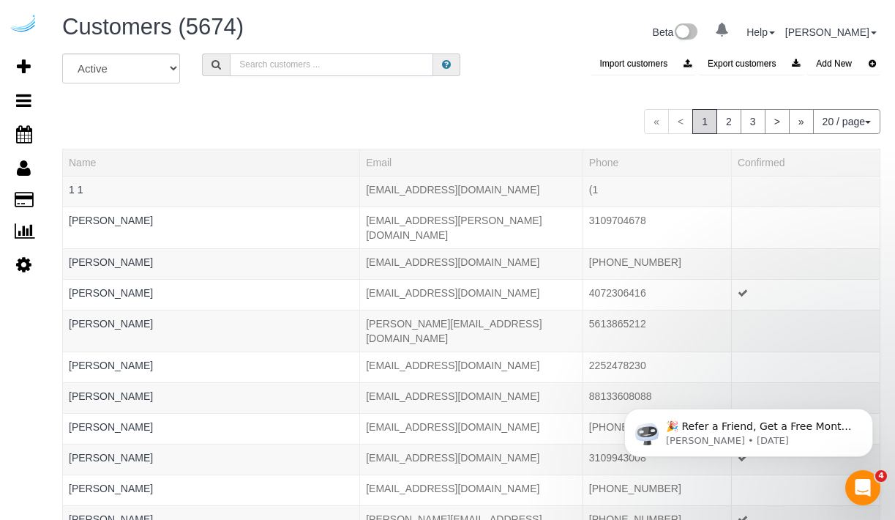
click at [324, 67] on input "text" at bounding box center [332, 64] width 204 height 23
paste input "Lessen"
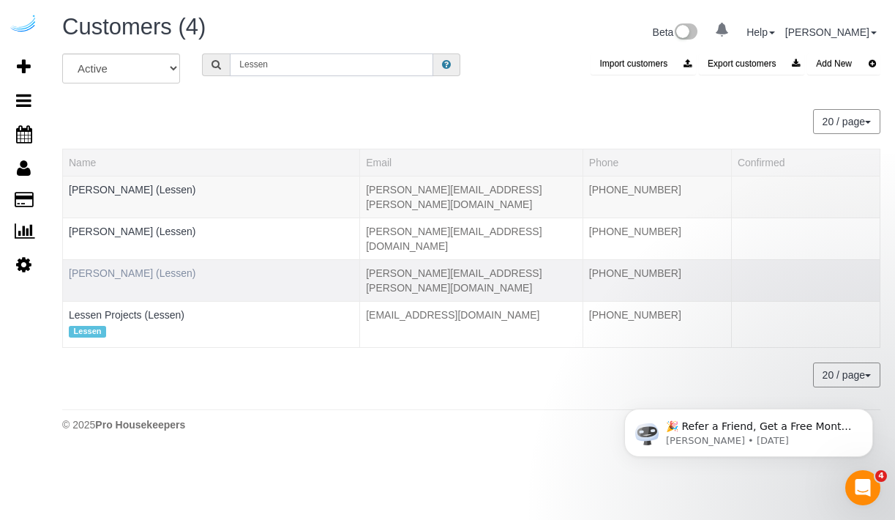
type input "Lessen"
click at [138, 267] on link "Laura Papalia (Lessen)" at bounding box center [132, 273] width 127 height 12
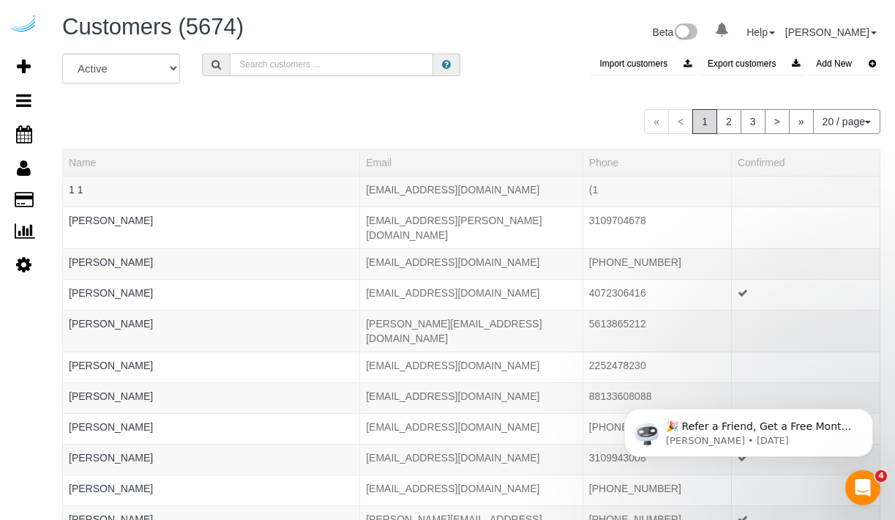
click at [277, 65] on input "text" at bounding box center [332, 64] width 204 height 23
paste input "Lessen"
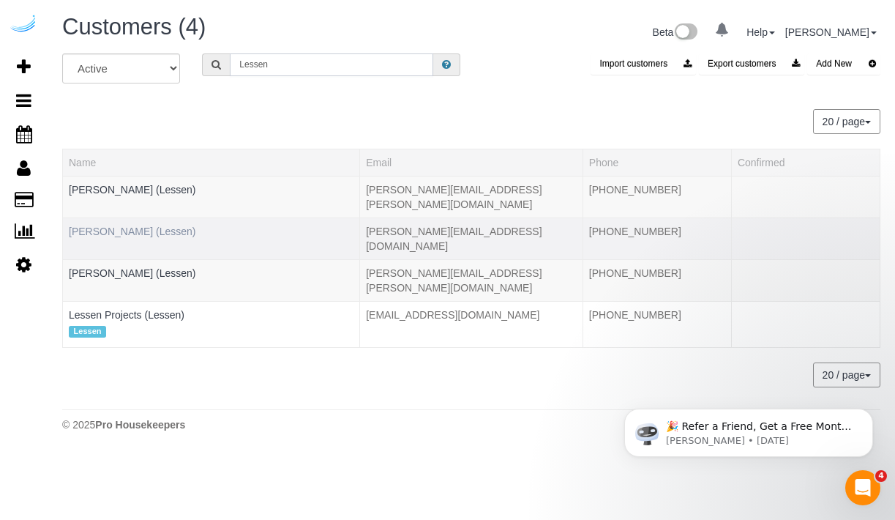
type input "Lessen"
click at [168, 225] on link "Franky Caminero (Lessen)" at bounding box center [132, 231] width 127 height 12
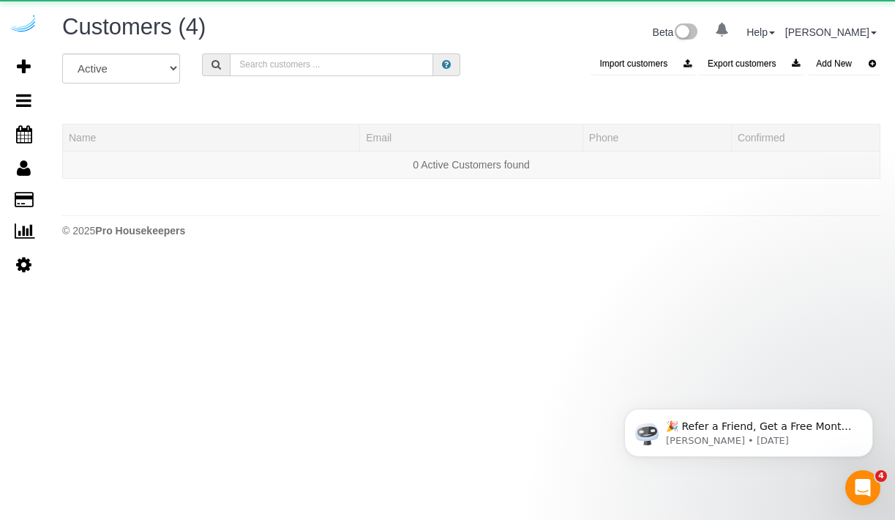
click at [253, 56] on input "text" at bounding box center [332, 64] width 204 height 23
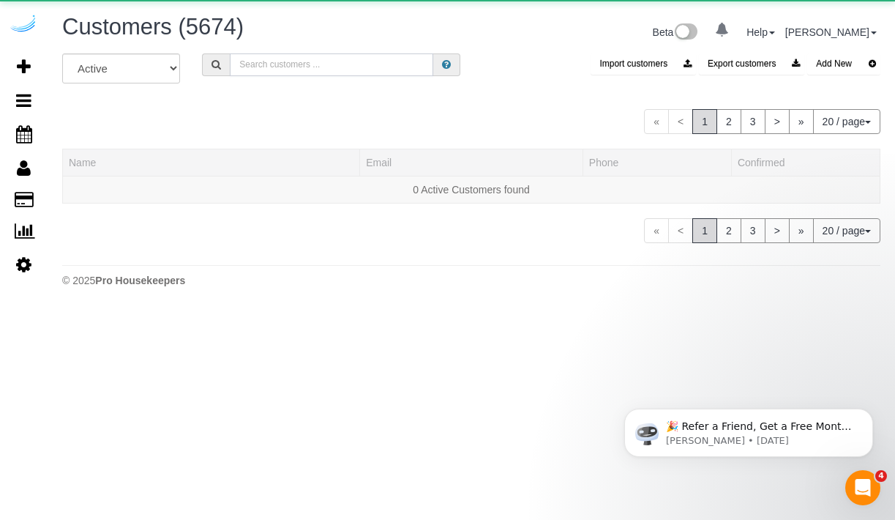
paste input "Lessen"
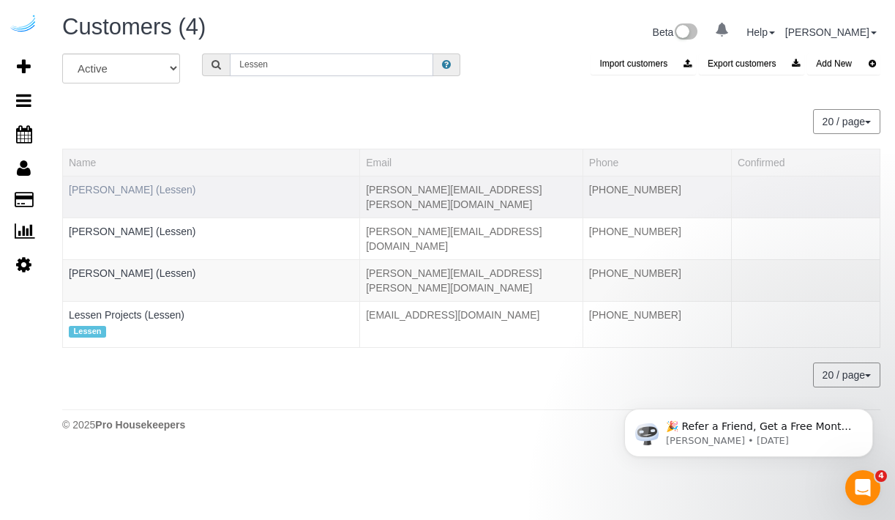
type input "Lessen"
click at [141, 184] on link "Ashley Ruiz (Lessen)" at bounding box center [132, 190] width 127 height 12
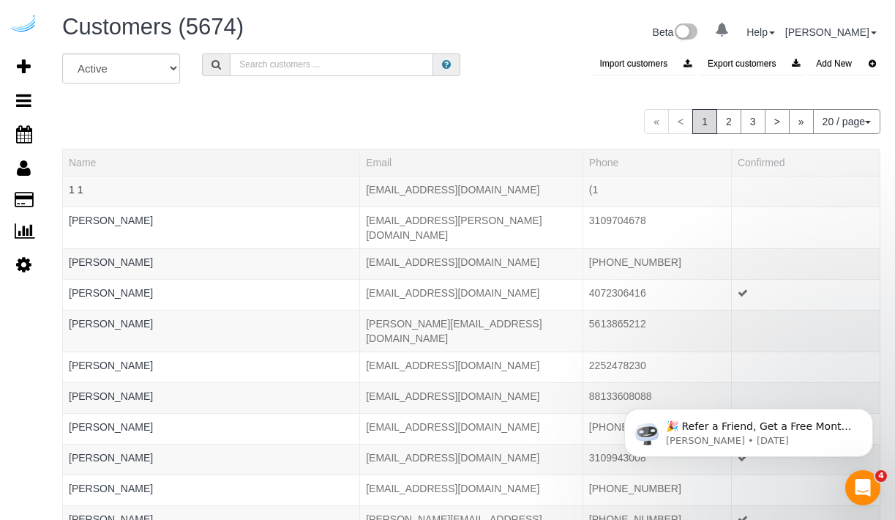
click at [274, 61] on input "text" at bounding box center [332, 64] width 204 height 23
paste input "Lessen"
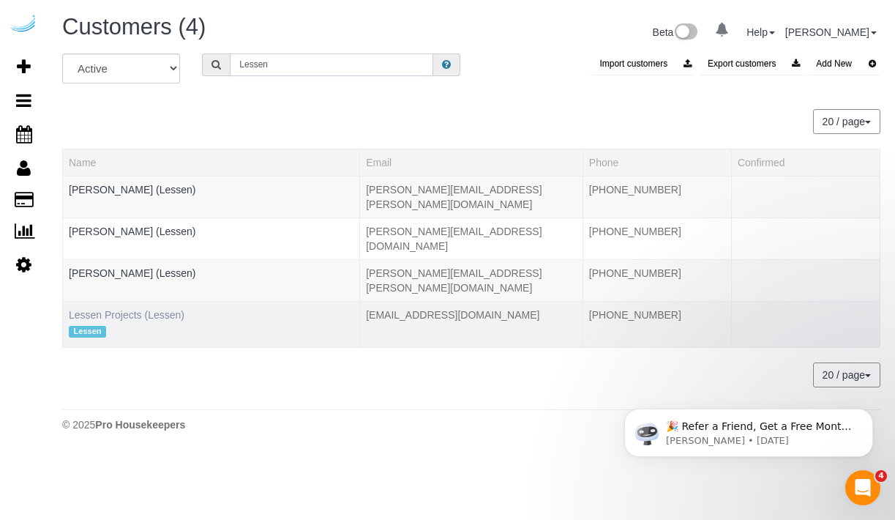
type input "Lessen"
click at [133, 309] on link "Lessen Projects (Lessen)" at bounding box center [127, 315] width 116 height 12
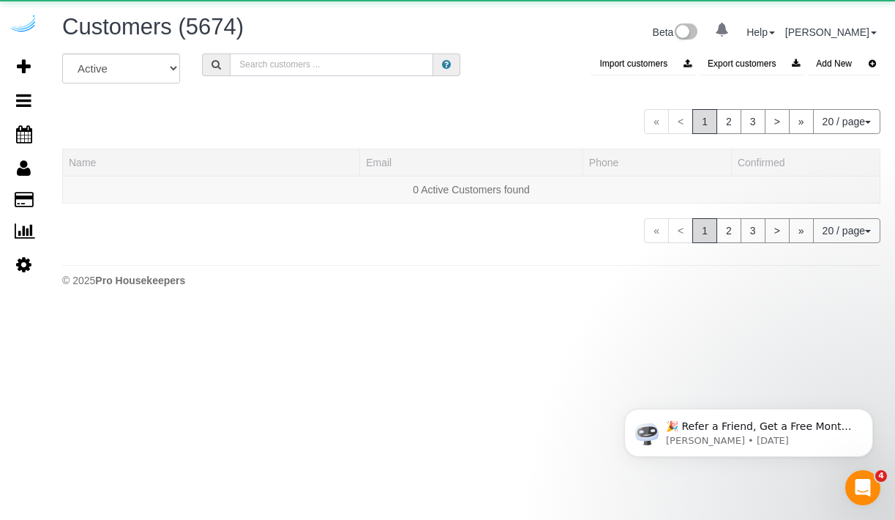
click at [310, 61] on input "text" at bounding box center [332, 64] width 204 height 23
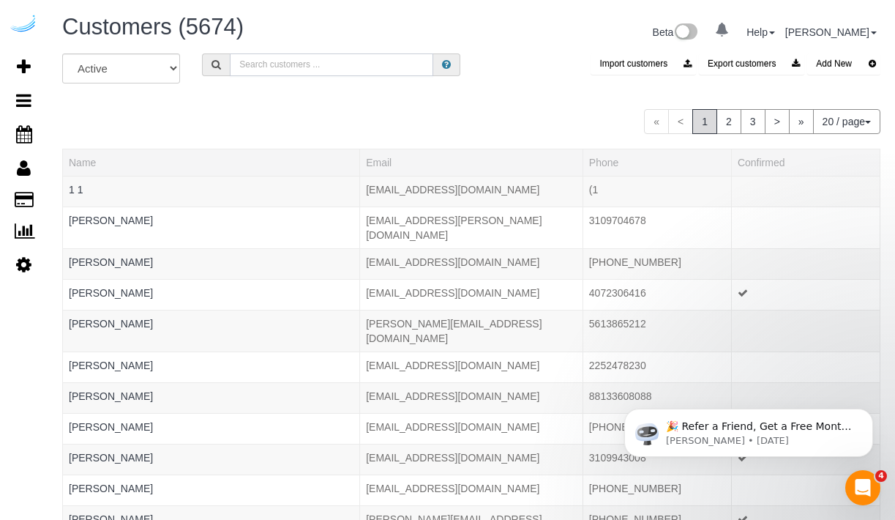
paste input "Alder"
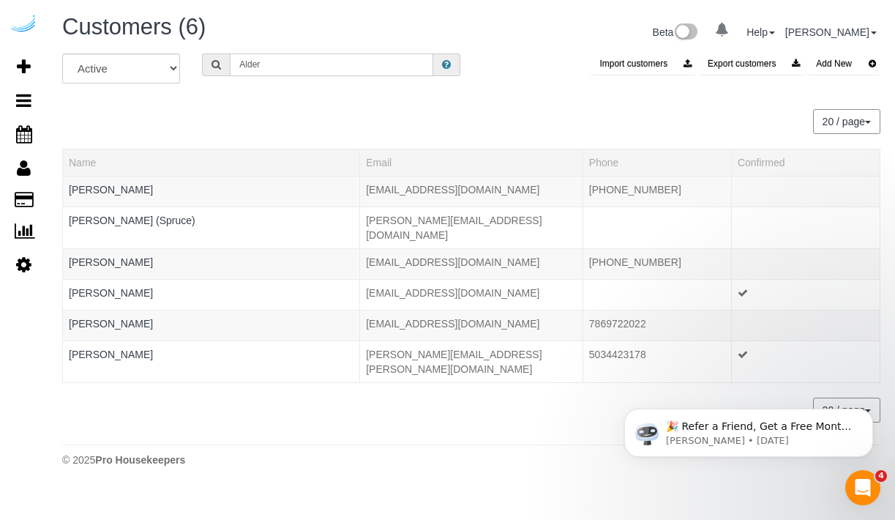
click at [299, 56] on input "Alder" at bounding box center [332, 64] width 204 height 23
paste input "HomeSource"
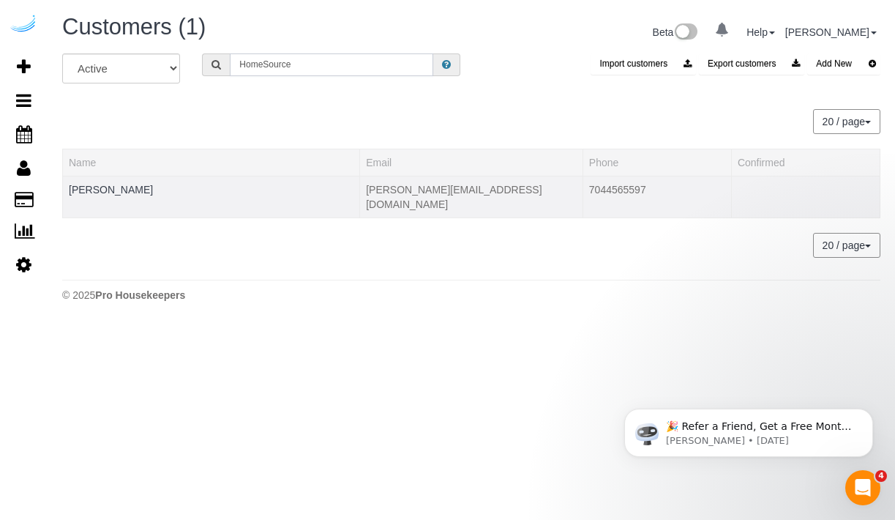
type input "HomeSource"
click at [111, 178] on td "Richie Scola" at bounding box center [211, 197] width 297 height 42
click at [107, 187] on link "Richie Scola" at bounding box center [111, 190] width 84 height 12
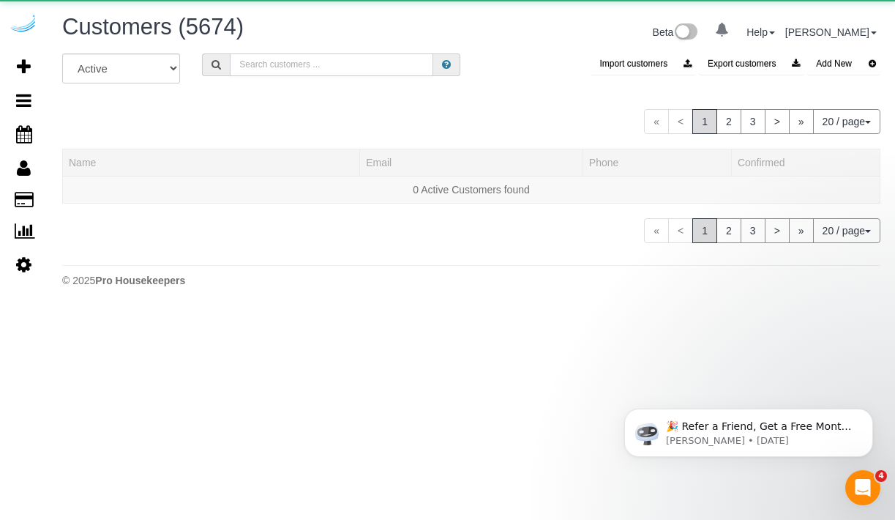
click at [231, 57] on input "text" at bounding box center [332, 64] width 204 height 23
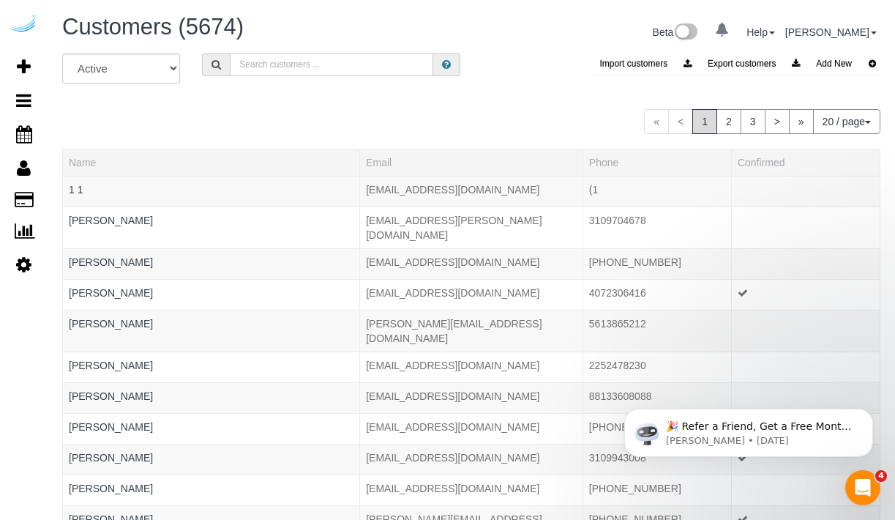
paste input "National Corporate Housing"
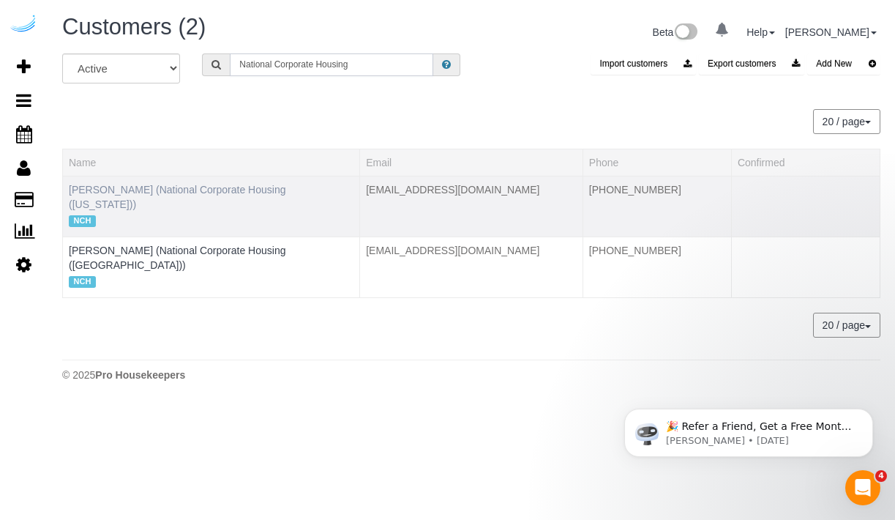
type input "National Corporate Housing"
click at [213, 187] on link "Francesca Joseph (National Corporate Housing (Florida))" at bounding box center [177, 197] width 217 height 26
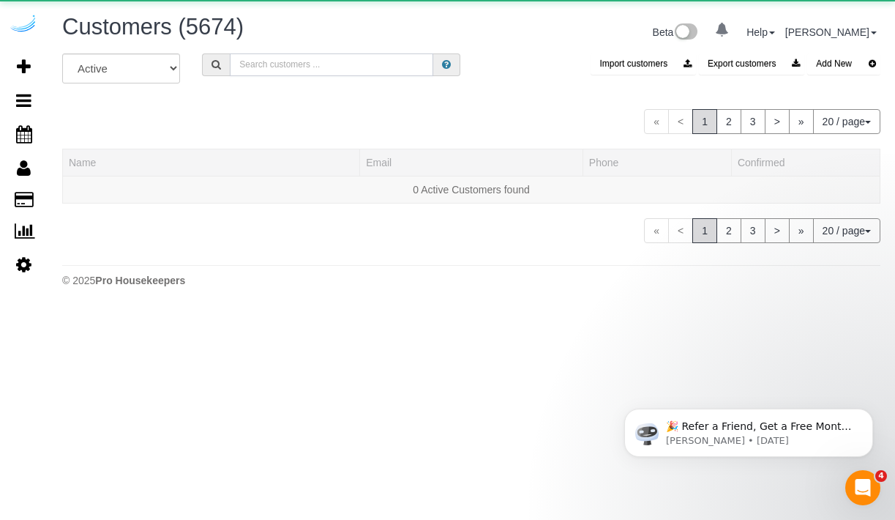
click at [289, 60] on input "text" at bounding box center [332, 64] width 204 height 23
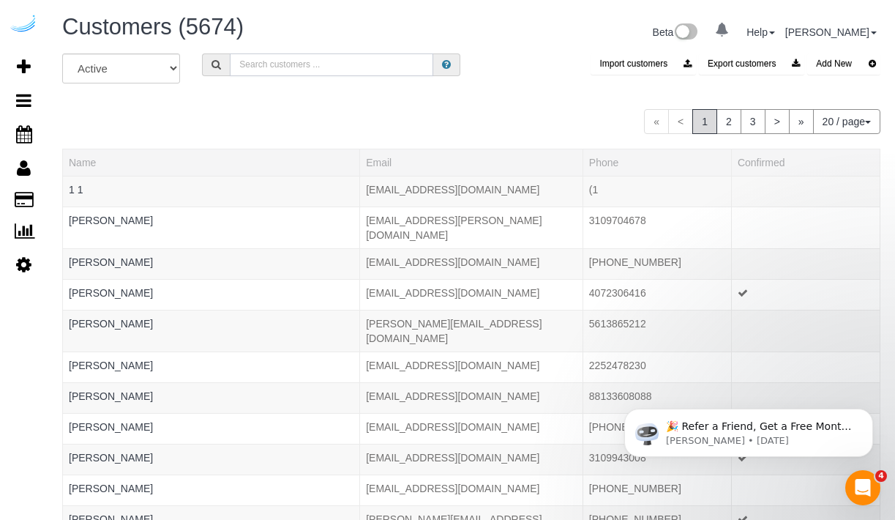
paste input "National Corporate Housing"
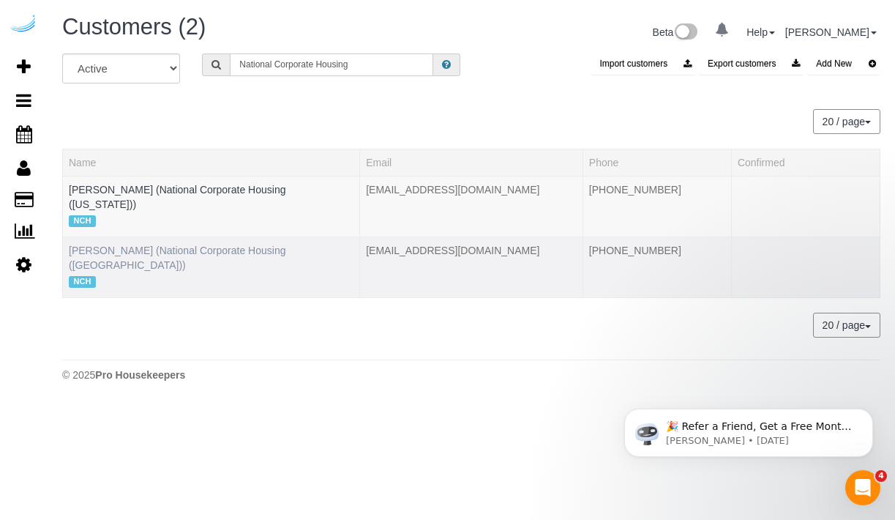
type input "National Corporate Housing"
click at [163, 245] on link "Toni Marie Olivares (National Corporate Housing (Phoenix))" at bounding box center [177, 258] width 217 height 26
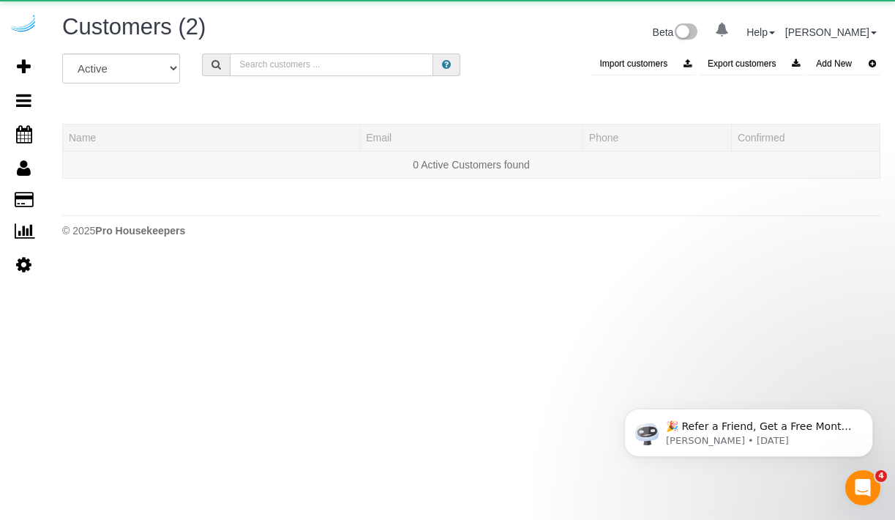
click at [264, 59] on input "text" at bounding box center [332, 64] width 204 height 23
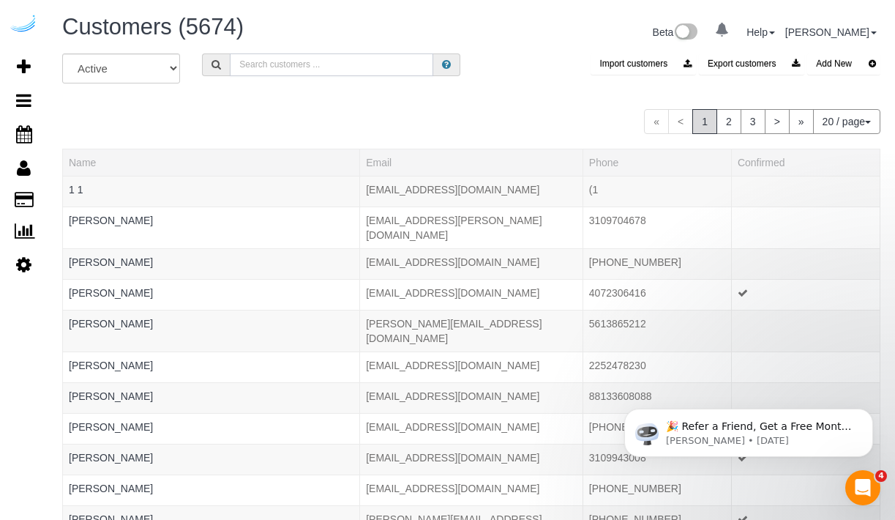
paste input "Express Corporate Housing"
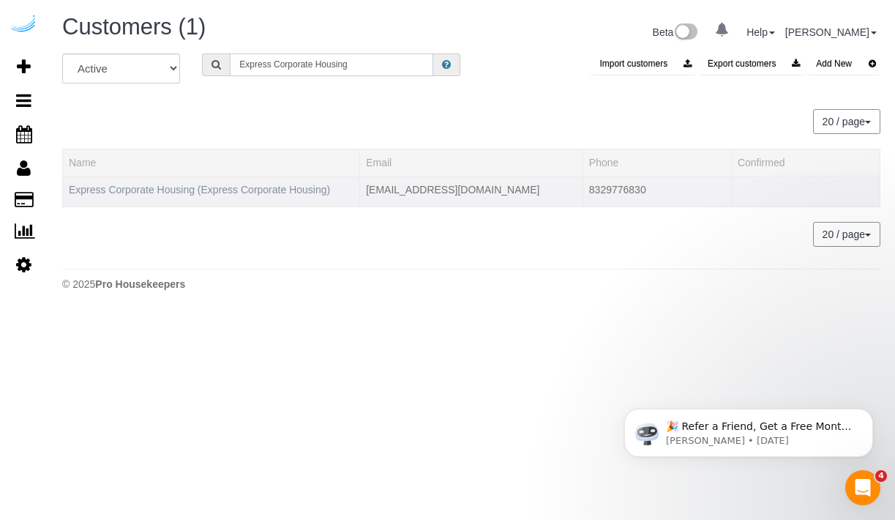
type input "Express Corporate Housing"
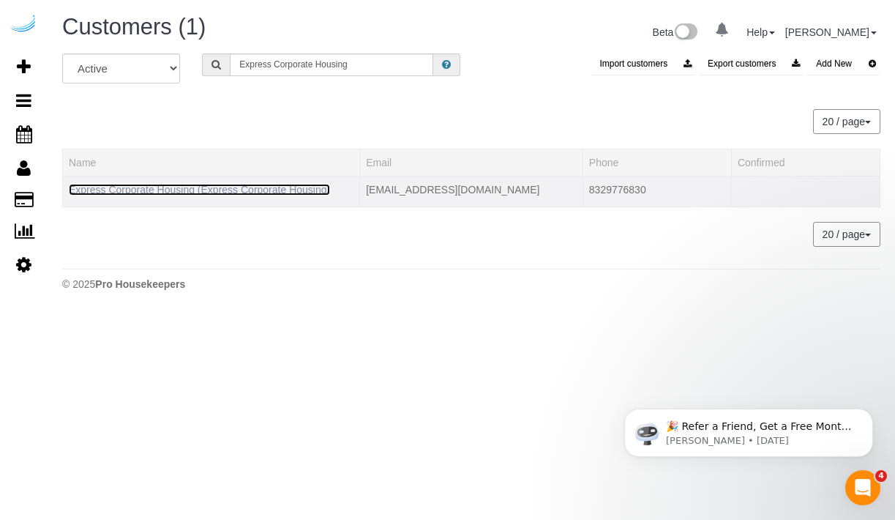
click at [255, 188] on link "Express Corporate Housing (Express Corporate Housing)" at bounding box center [199, 190] width 261 height 12
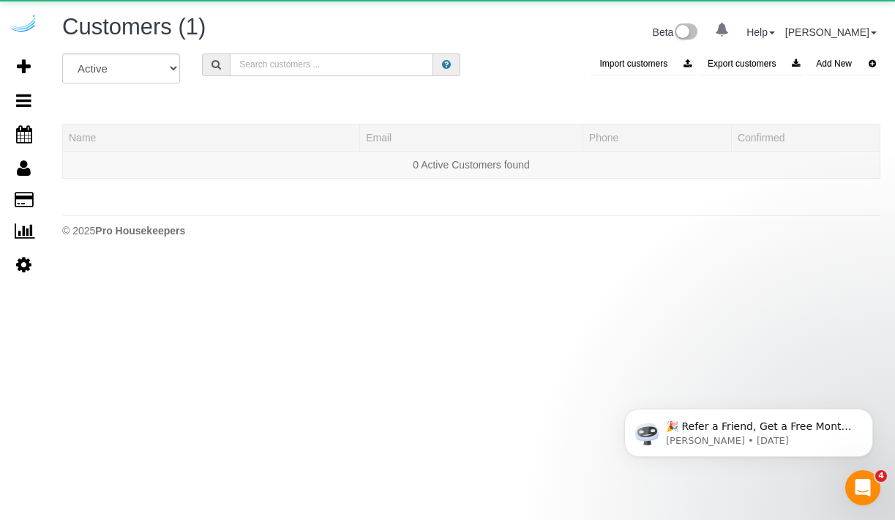
click at [296, 70] on input "text" at bounding box center [332, 64] width 204 height 23
paste input "FirstKey Homes"
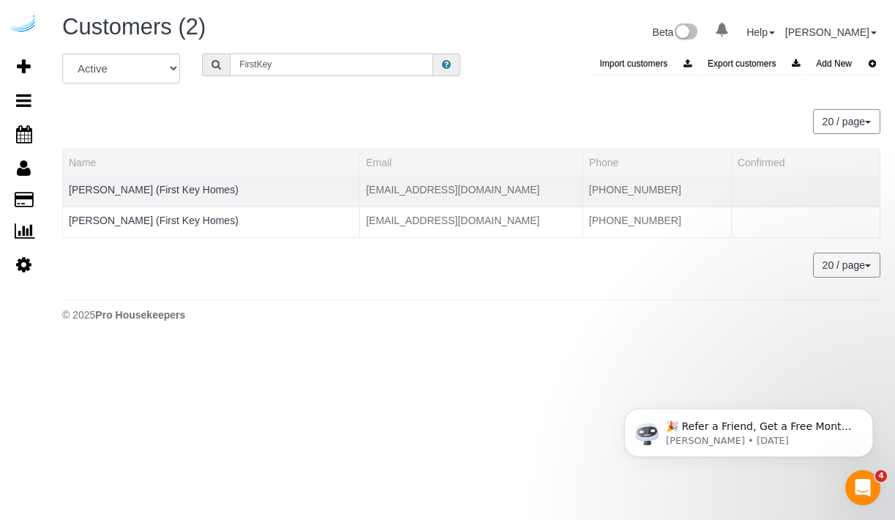
type input "FirstKey"
click at [125, 195] on td "Jason Barger (First Key Homes)" at bounding box center [211, 191] width 297 height 31
click at [125, 184] on link "Jason Barger (First Key Homes)" at bounding box center [154, 190] width 170 height 12
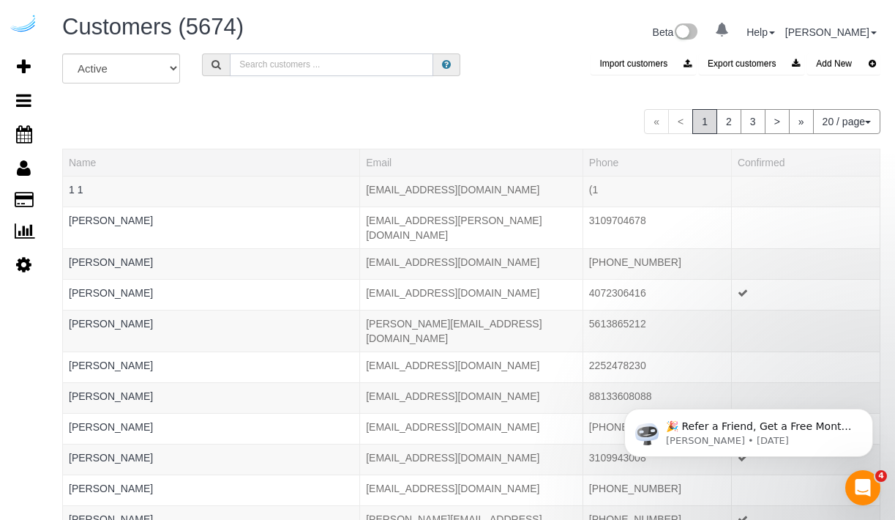
click at [321, 67] on input "text" at bounding box center [332, 64] width 204 height 23
paste input "FirstKey Homes"
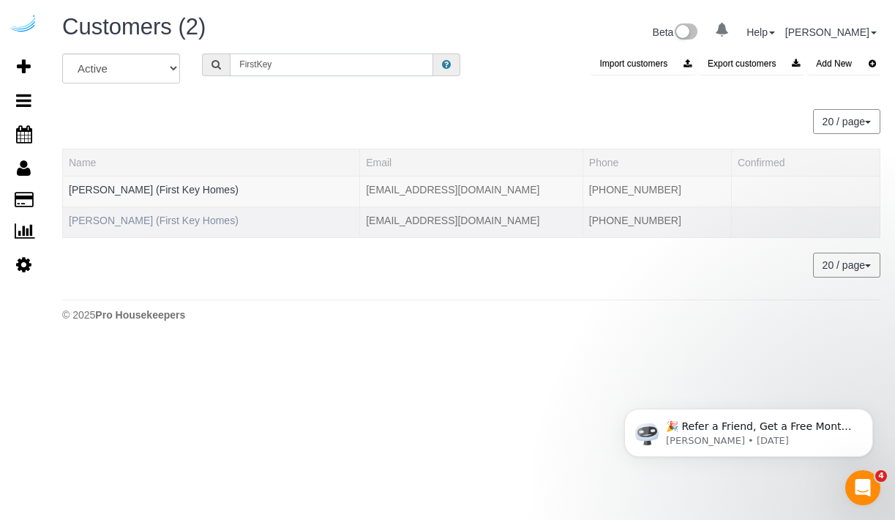
type input "FirstKey"
click at [186, 220] on link "Zach Carlston (First Key Homes)" at bounding box center [154, 220] width 170 height 12
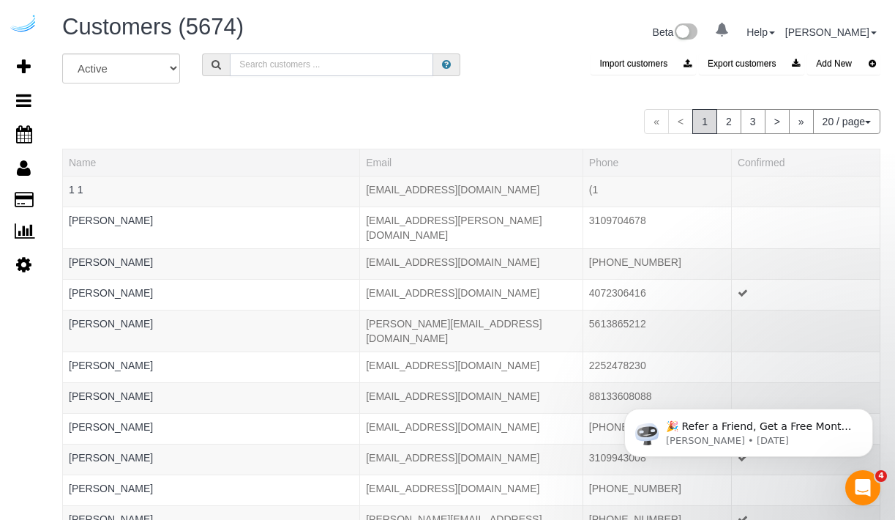
click at [294, 59] on input "text" at bounding box center [332, 64] width 204 height 23
paste input "Curbio"
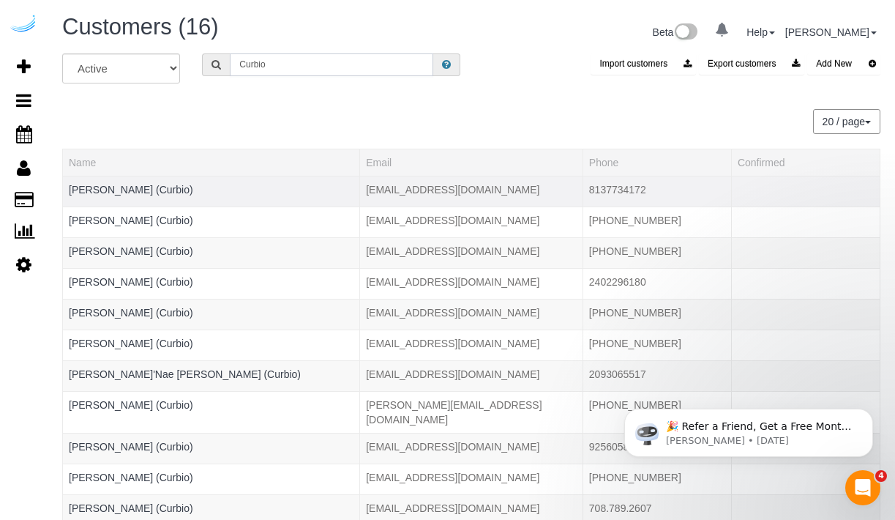
type input "Curbio"
click at [143, 195] on td "Alberto Santos (Curbio)" at bounding box center [211, 191] width 297 height 31
click at [147, 189] on link "Alberto Santos (Curbio)" at bounding box center [131, 190] width 124 height 12
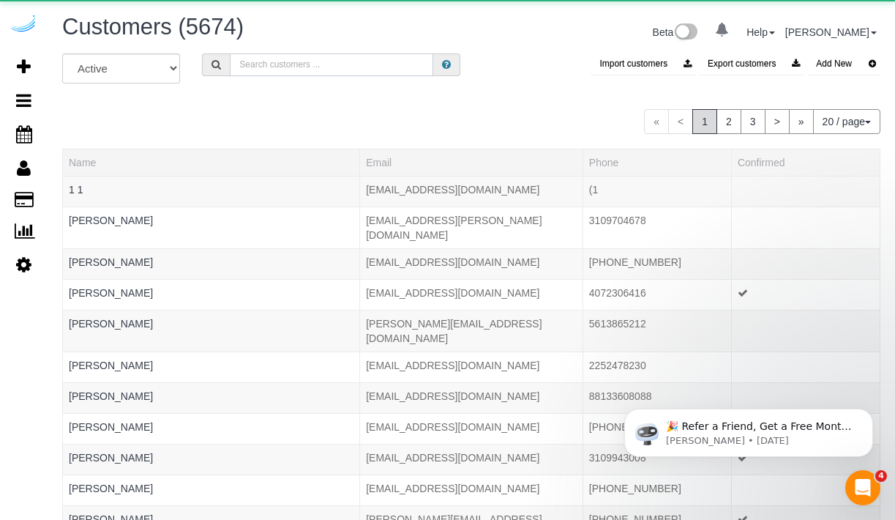
click at [249, 65] on input "text" at bounding box center [332, 64] width 204 height 23
paste input "Curbio"
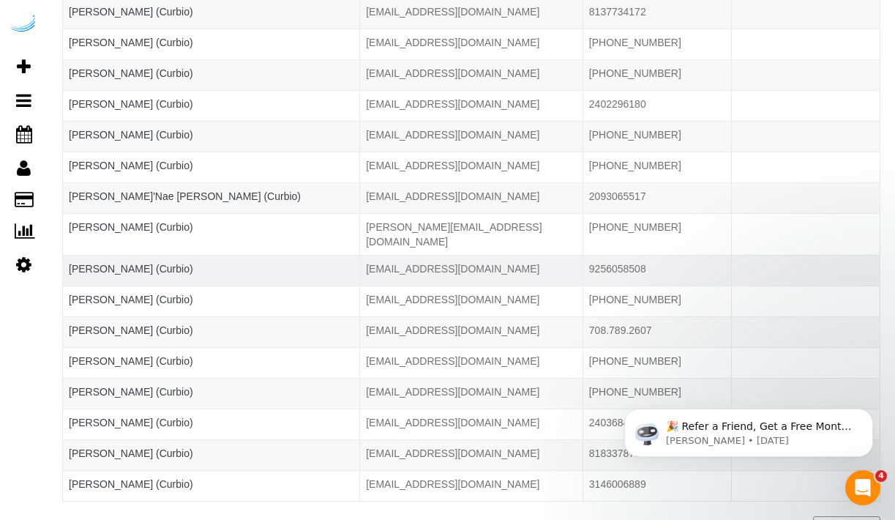
scroll to position [253, 0]
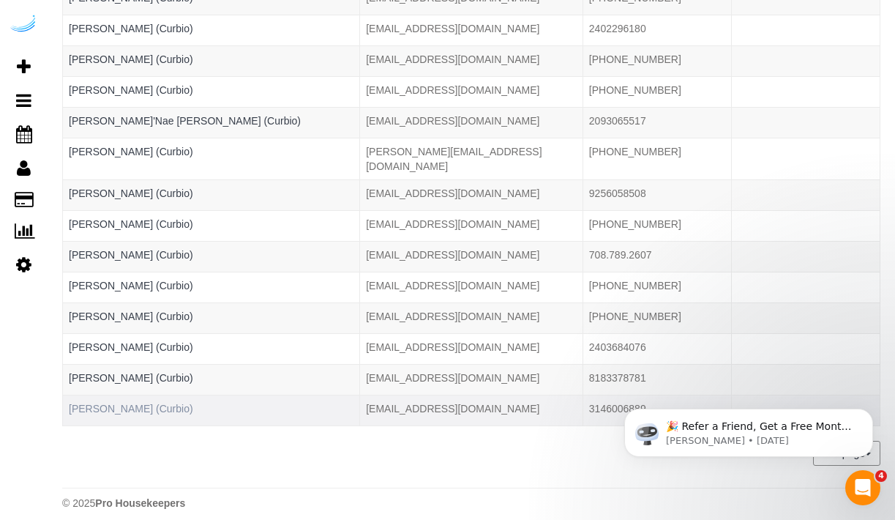
type input "Curbio"
click at [165, 403] on link "Tasha Alexander (Curbio)" at bounding box center [131, 409] width 124 height 12
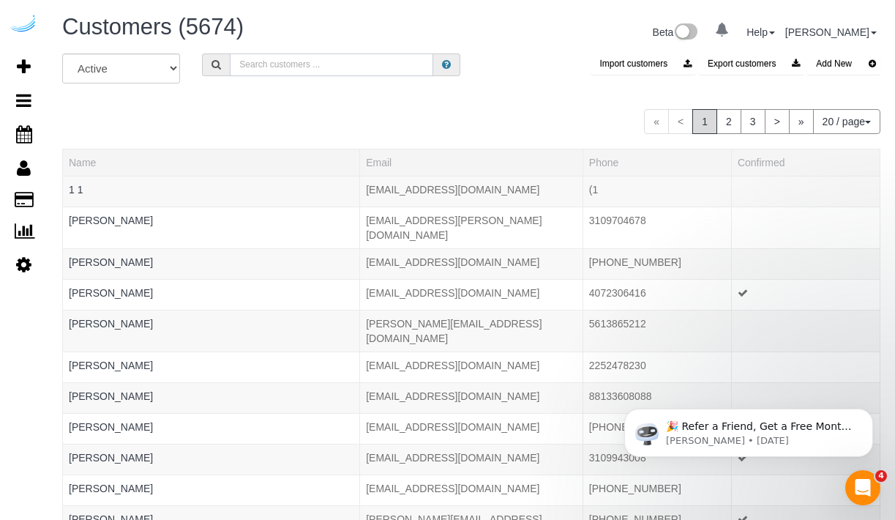
click at [256, 62] on input "text" at bounding box center [332, 64] width 204 height 23
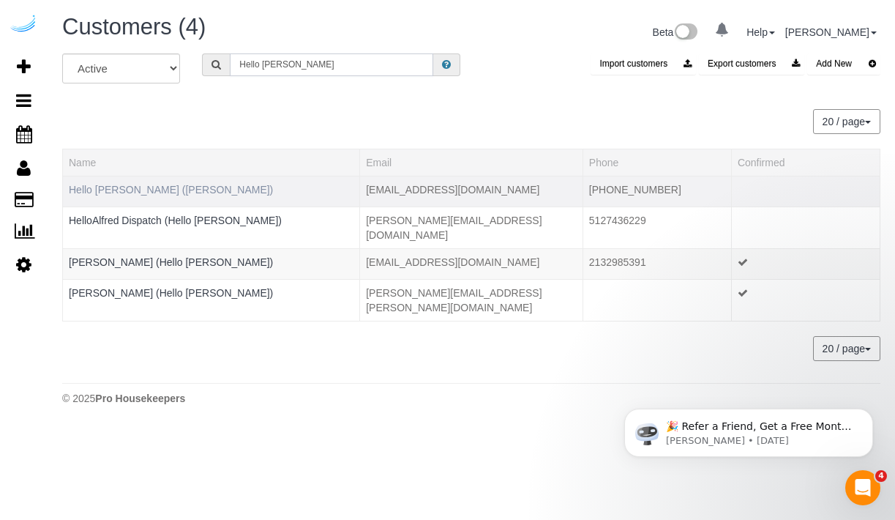
type input "Hello Alfred"
click at [143, 184] on link "Hello Alfred (Alfred)" at bounding box center [171, 190] width 204 height 12
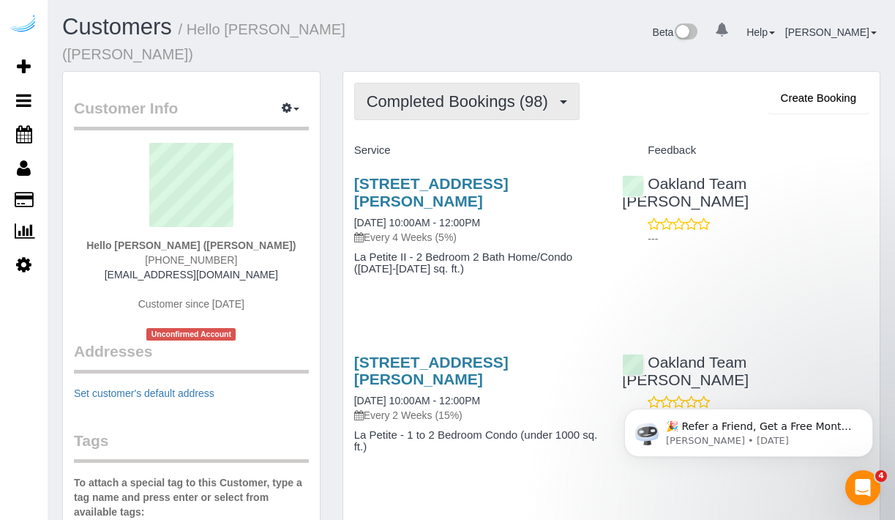
click at [531, 92] on span "Completed Bookings (98)" at bounding box center [461, 101] width 189 height 18
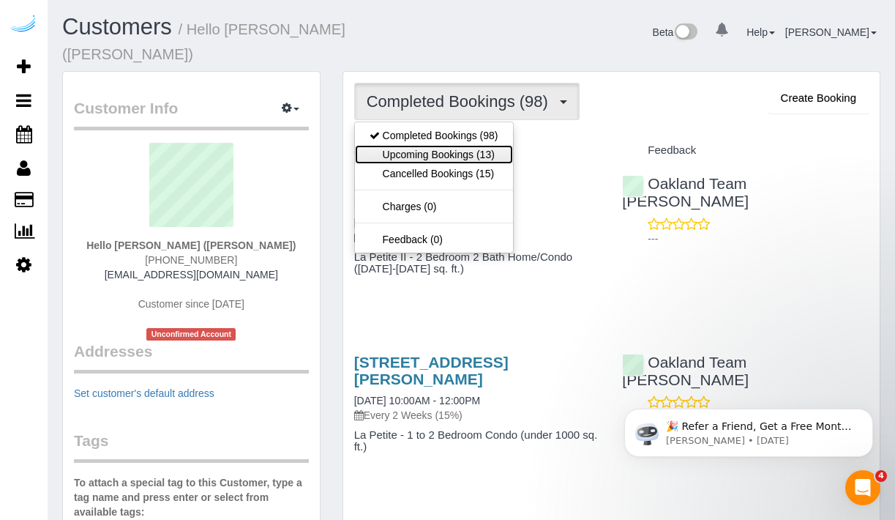
click at [503, 145] on link "Upcoming Bookings (13)" at bounding box center [434, 154] width 158 height 19
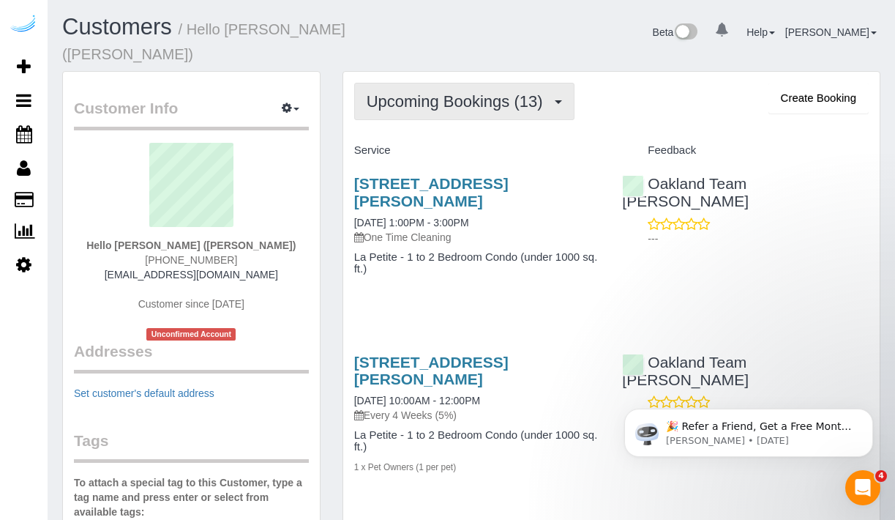
click at [449, 92] on span "Upcoming Bookings (13)" at bounding box center [459, 101] width 184 height 18
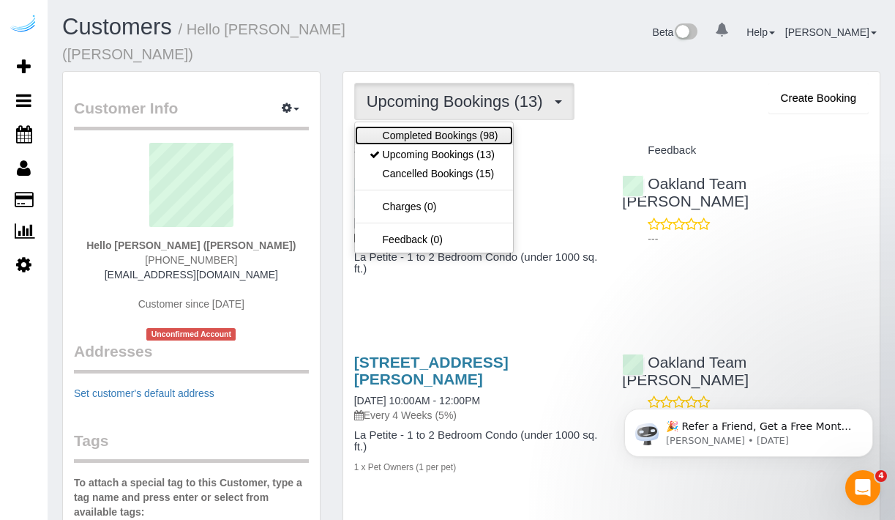
click at [469, 126] on link "Completed Bookings (98)" at bounding box center [434, 135] width 158 height 19
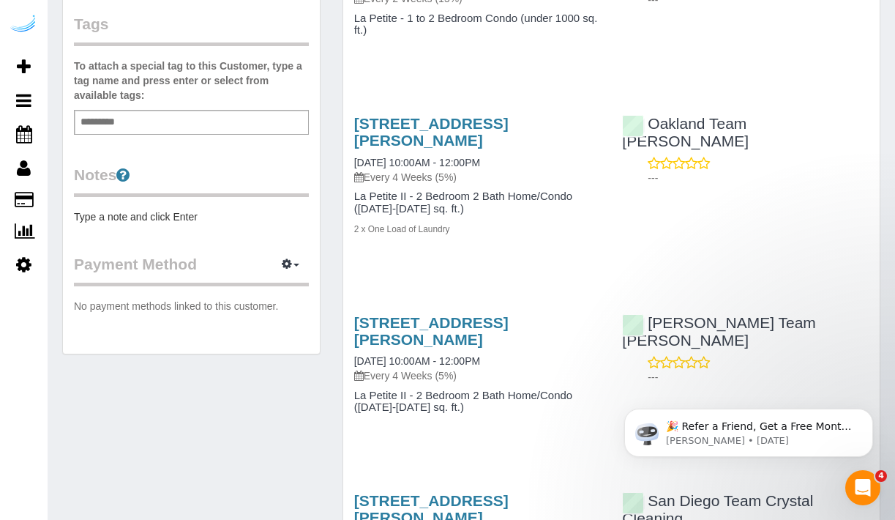
scroll to position [422, 0]
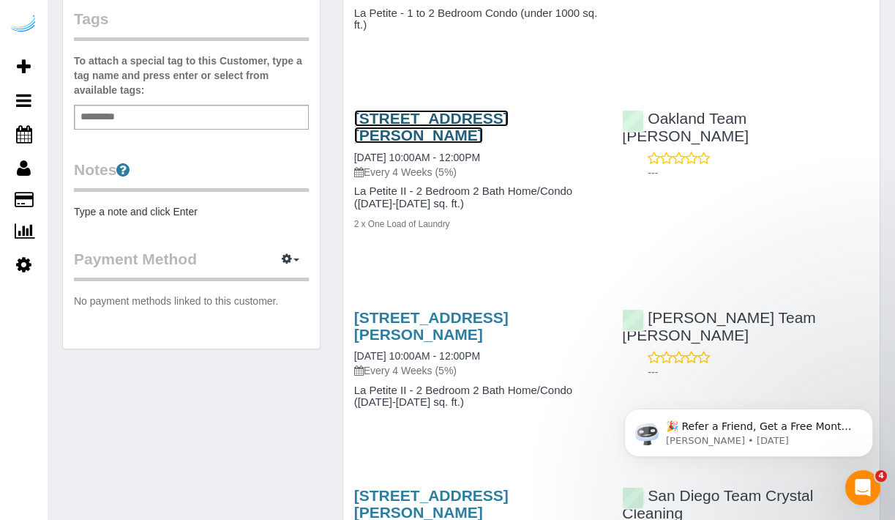
click at [420, 134] on link "1340 4th Avenue, 5407 (Christopher Allen), Seattle, WA 98101" at bounding box center [431, 127] width 154 height 34
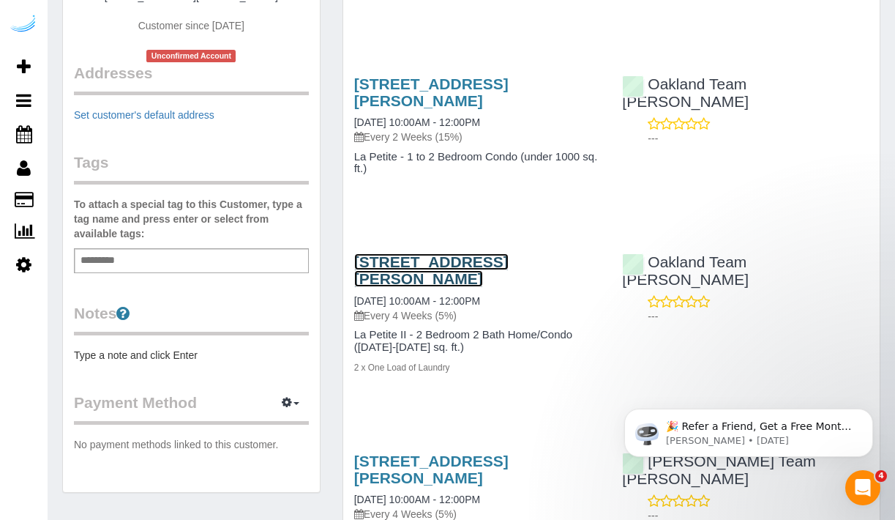
scroll to position [277, 0]
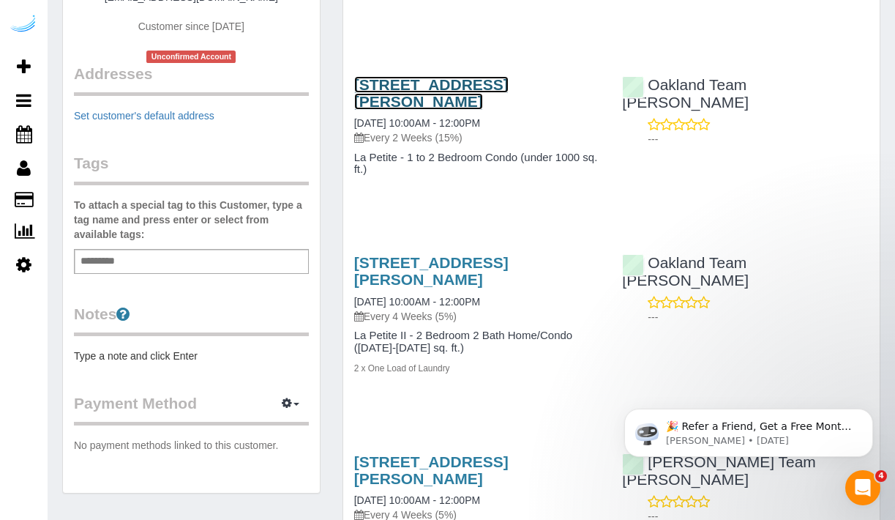
click at [489, 79] on link "1340 4th Avenue, Unit 4509 (Patrick Larson), Seattle, WA 98101" at bounding box center [431, 93] width 154 height 34
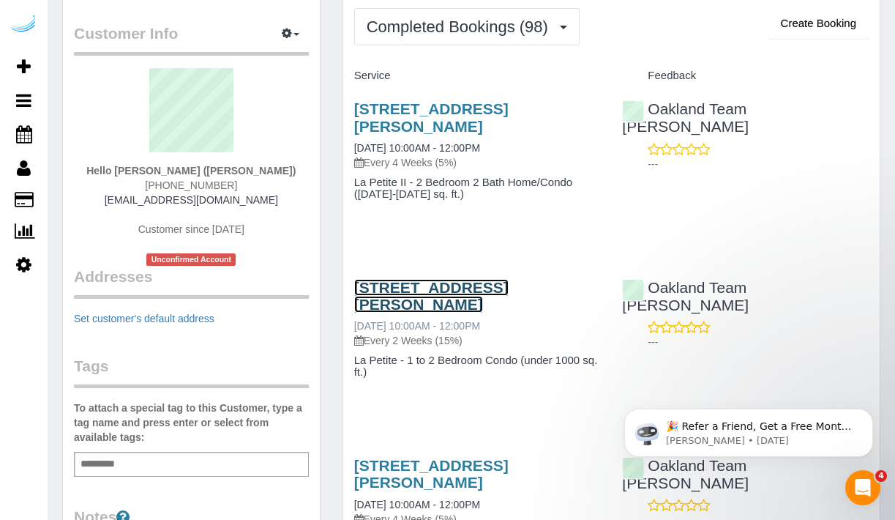
scroll to position [66, 0]
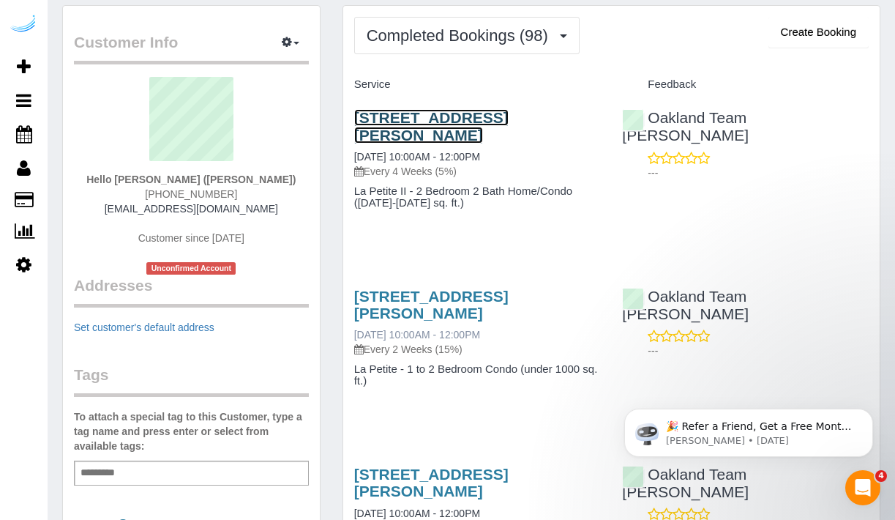
click at [449, 116] on link "1340 4th Avenue, Unit 5505 (Mark Perrin), Seattle, WA 98101" at bounding box center [431, 126] width 154 height 34
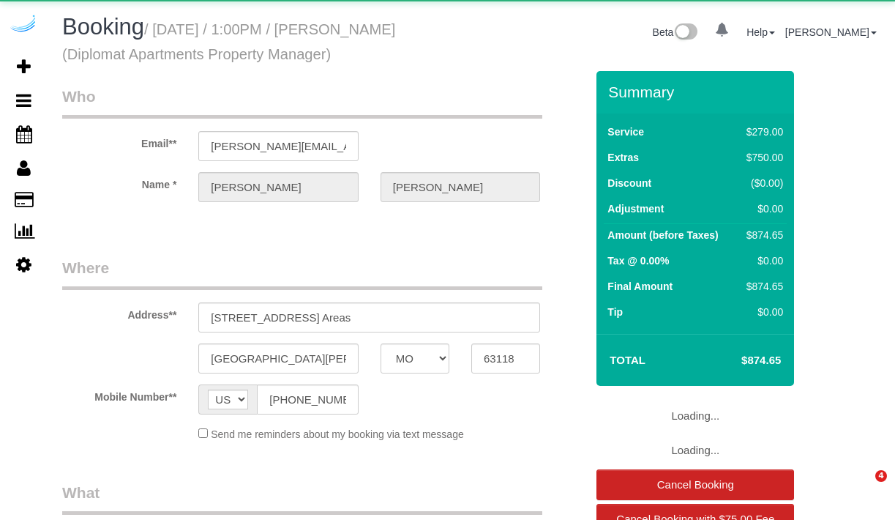
select select "MO"
select select "object:1274"
select select "4"
select select "spot1"
select select "number:9"
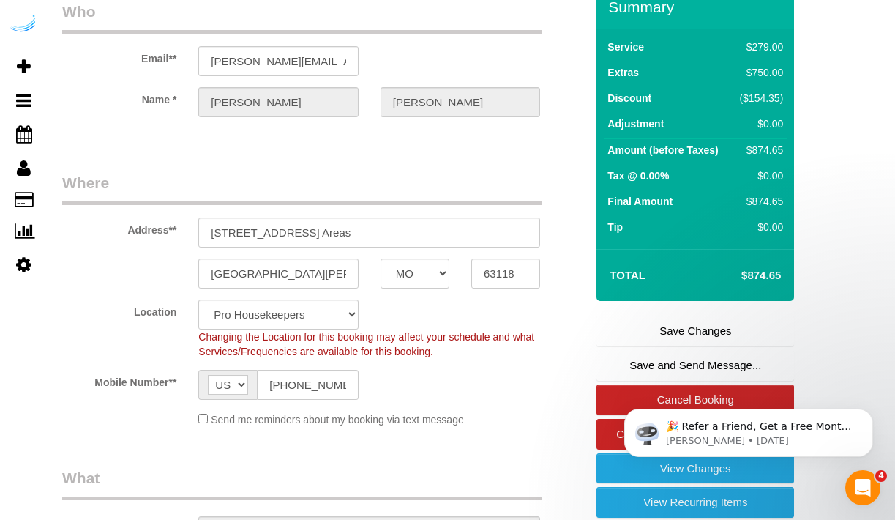
scroll to position [130, 0]
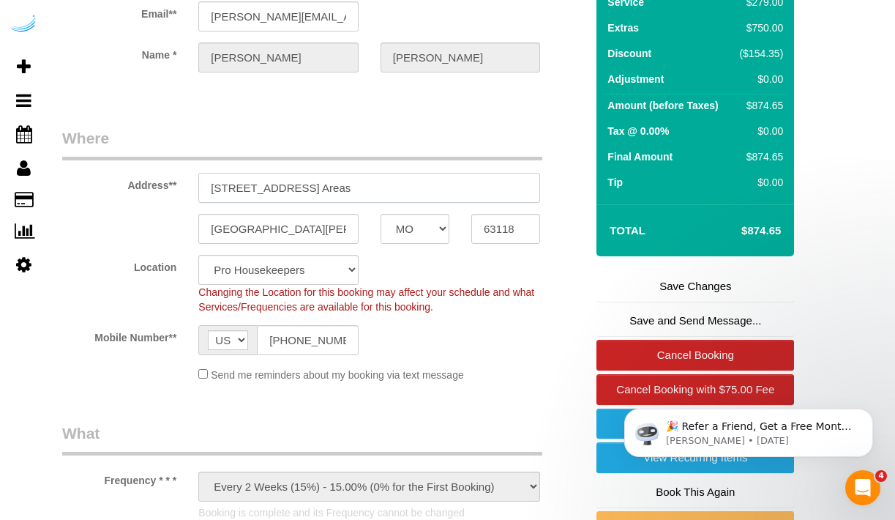
click at [366, 183] on input "[STREET_ADDRESS] Areas" at bounding box center [369, 188] width 342 height 30
click at [759, 225] on h4 "$874.65" at bounding box center [739, 231] width 83 height 12
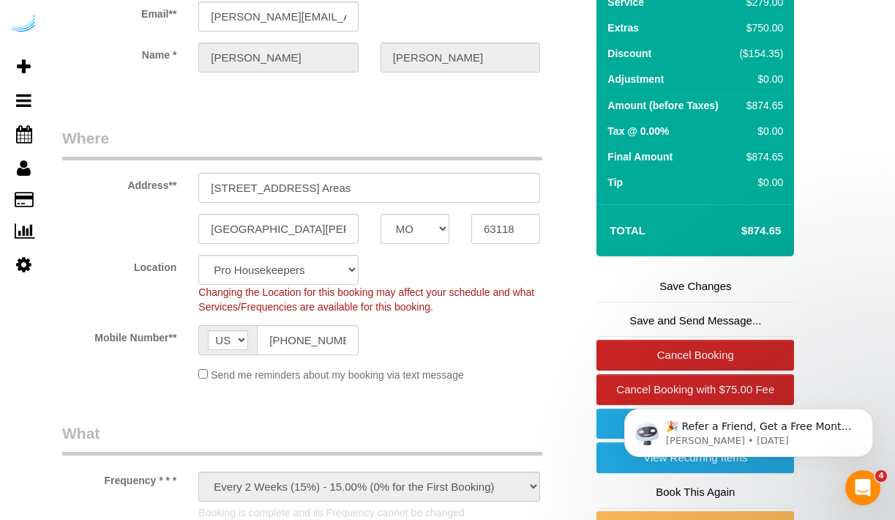
copy h4 "874.65"
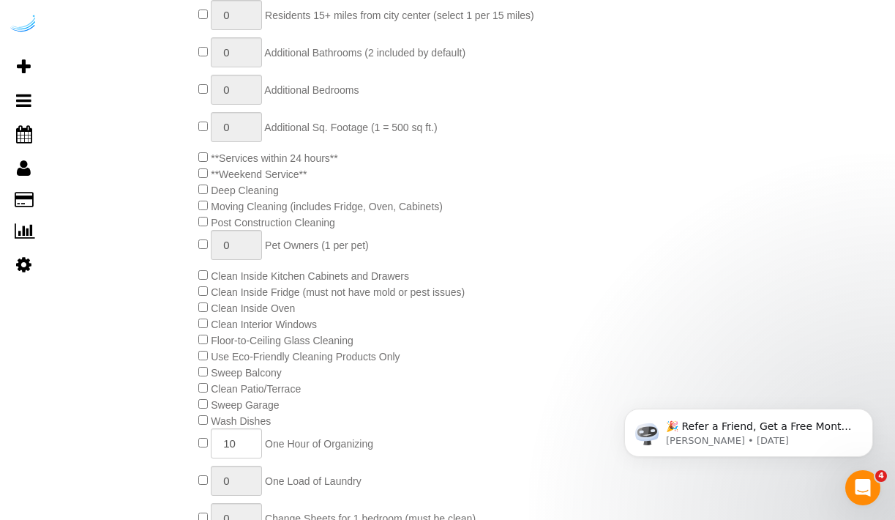
scroll to position [729, 0]
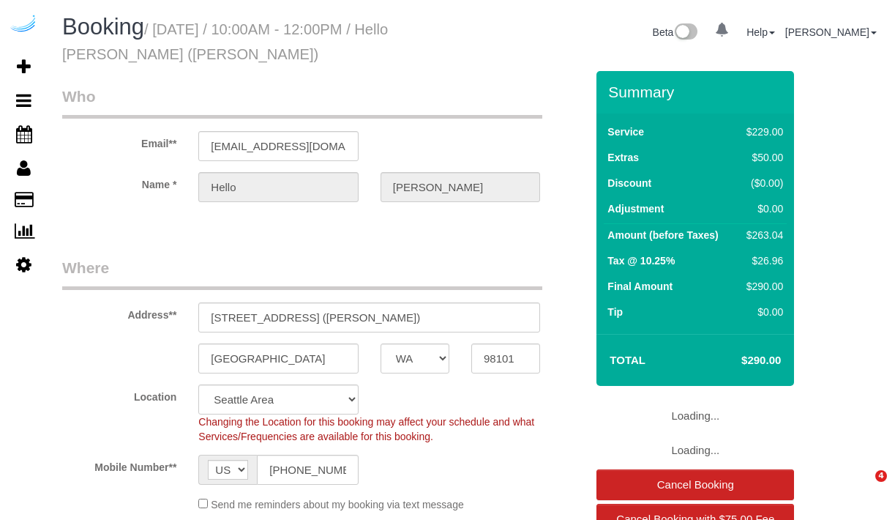
select select "WA"
select select "4"
select select "number:9"
select select "WA"
select select "4"
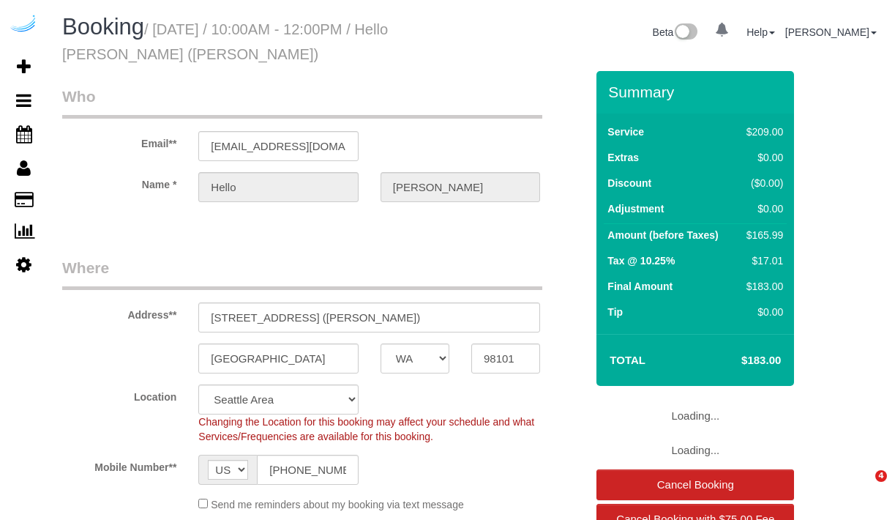
select select "number:9"
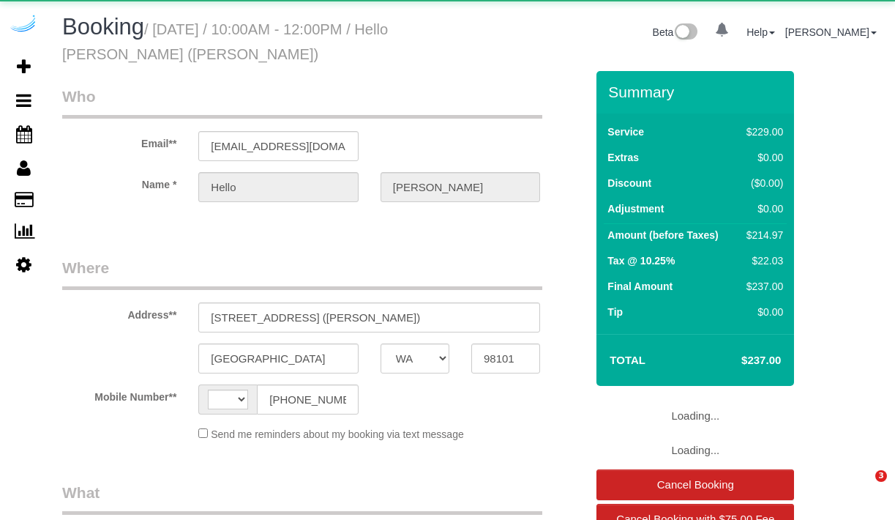
select select "WA"
select select "string:[GEOGRAPHIC_DATA]"
select select "object:841"
select select "4"
select select "number:9"
